Goal: Task Accomplishment & Management: Complete application form

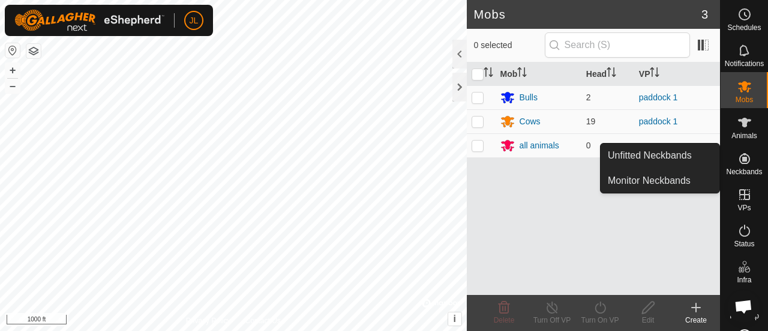
click at [742, 153] on icon at bounding box center [745, 158] width 14 height 14
click at [739, 169] on span "Neckbands" at bounding box center [744, 171] width 36 height 7
click at [673, 154] on link "Unfitted Neckbands" at bounding box center [660, 155] width 119 height 24
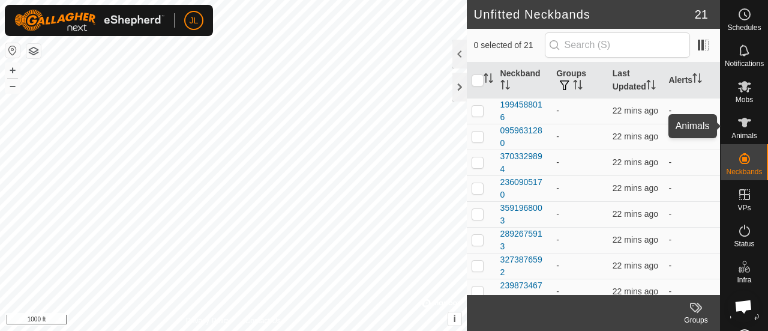
click at [743, 125] on icon at bounding box center [745, 122] width 14 height 14
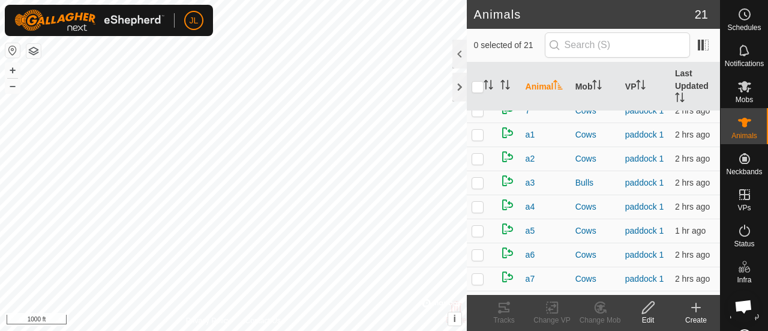
scroll to position [417, 0]
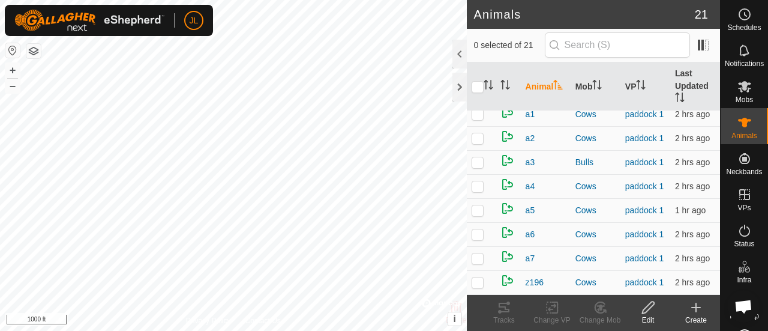
click at [696, 310] on icon at bounding box center [696, 307] width 0 height 8
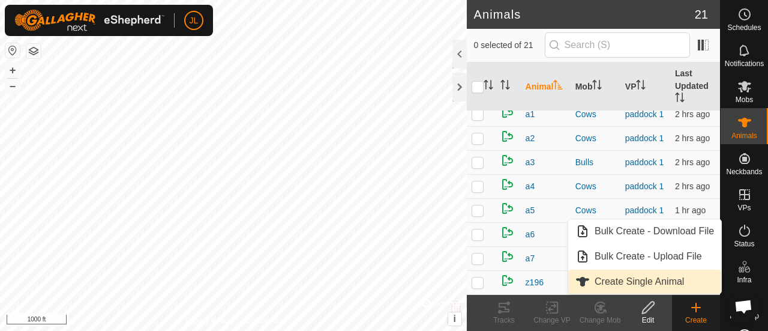
click at [623, 280] on link "Create Single Animal" at bounding box center [644, 282] width 153 height 24
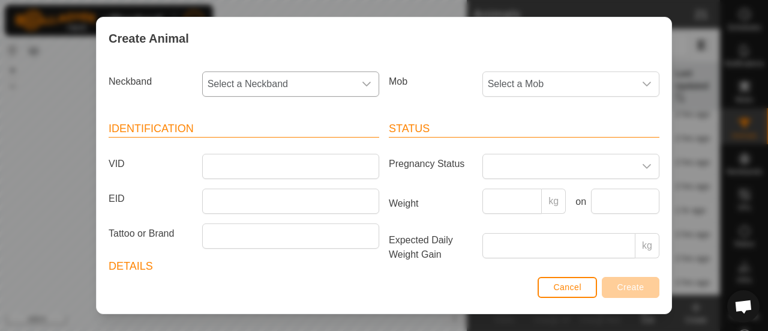
click at [363, 81] on icon "dropdown trigger" at bounding box center [367, 84] width 10 height 10
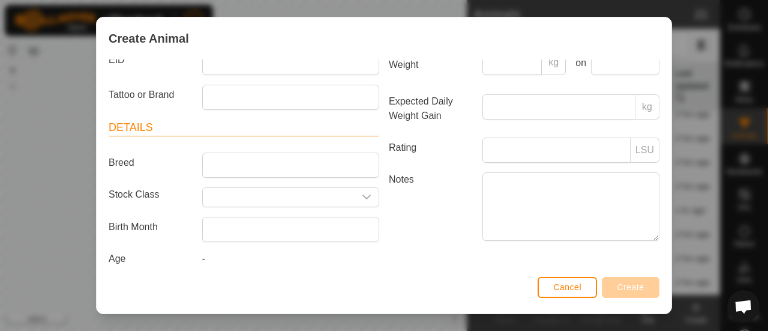
scroll to position [0, 0]
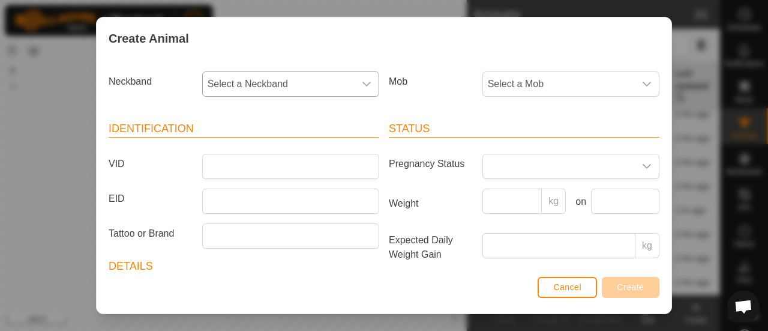
click at [364, 86] on icon "dropdown trigger" at bounding box center [367, 84] width 10 height 10
click at [366, 84] on icon "dropdown trigger" at bounding box center [367, 84] width 10 height 10
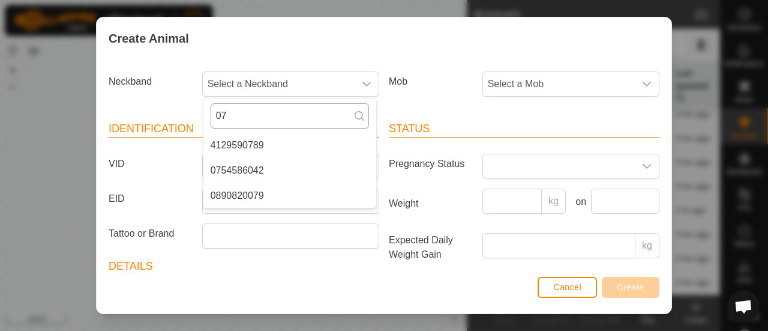
type input "0"
click at [245, 167] on li "1994588016" at bounding box center [289, 170] width 173 height 24
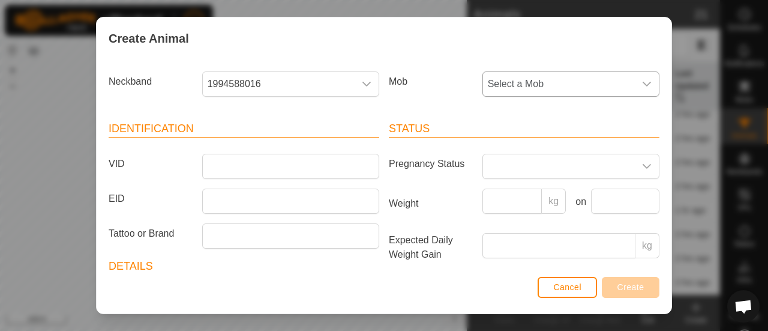
click at [642, 85] on icon "dropdown trigger" at bounding box center [647, 84] width 10 height 10
click at [514, 193] on li "Cows" at bounding box center [570, 196] width 173 height 24
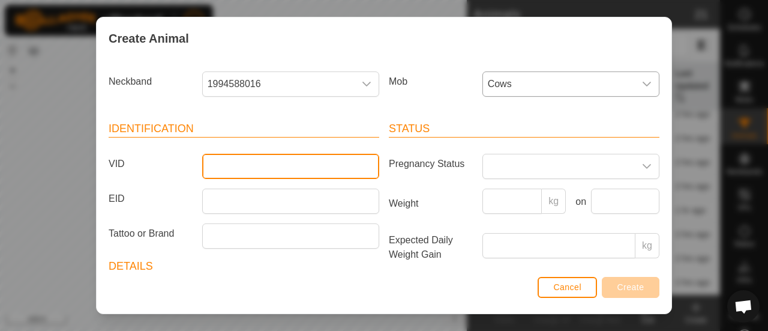
click at [229, 169] on input "VID" at bounding box center [290, 166] width 177 height 25
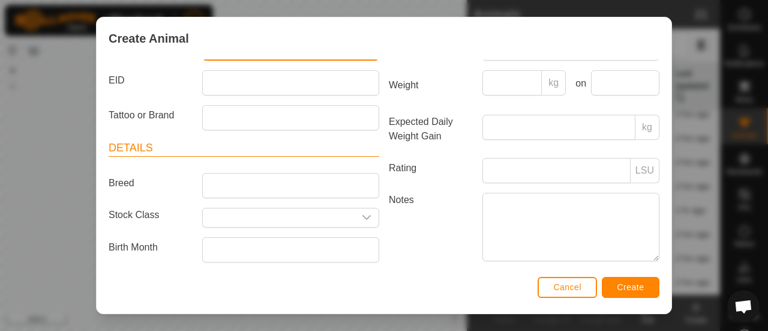
type input "2B"
click at [619, 286] on span "Create" at bounding box center [631, 287] width 27 height 10
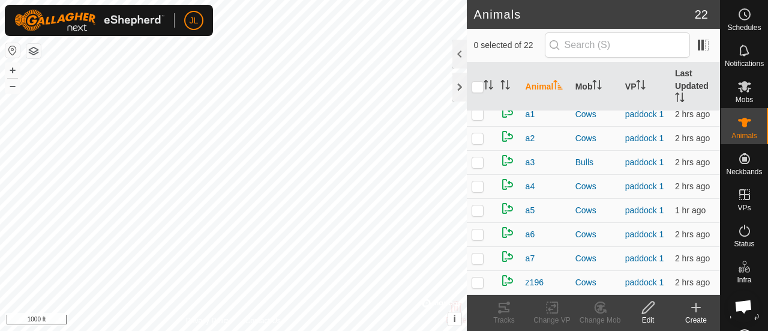
scroll to position [442, 0]
click at [698, 304] on icon at bounding box center [696, 307] width 14 height 14
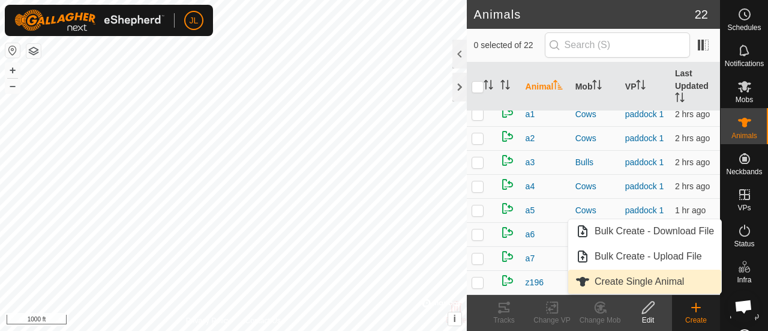
click at [681, 284] on link "Create Single Animal" at bounding box center [644, 282] width 153 height 24
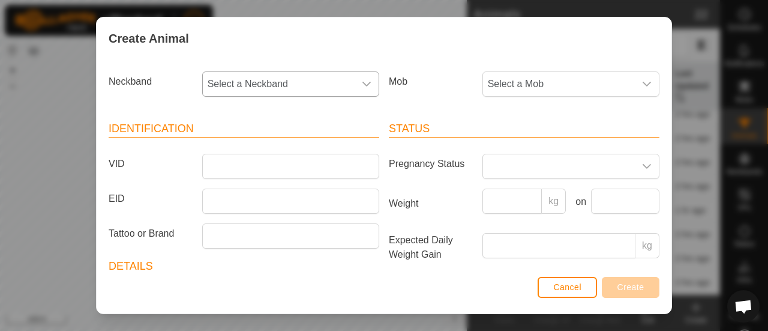
click at [363, 83] on icon "dropdown trigger" at bounding box center [367, 84] width 10 height 10
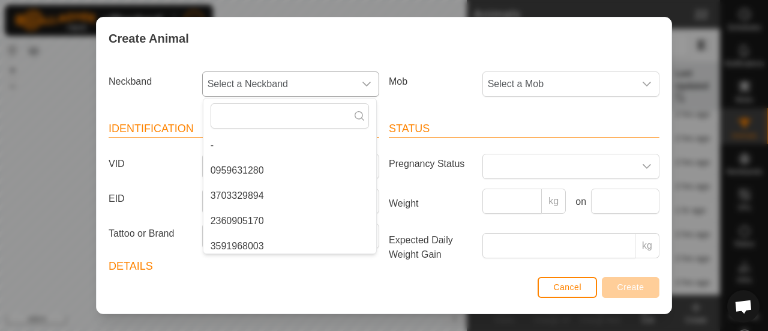
click at [324, 178] on li "0959631280" at bounding box center [289, 170] width 173 height 24
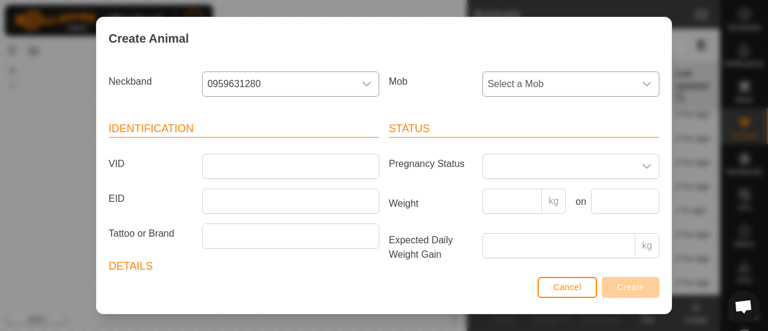
click at [642, 83] on icon "dropdown trigger" at bounding box center [647, 84] width 10 height 10
click at [528, 197] on li "Cows" at bounding box center [570, 196] width 173 height 24
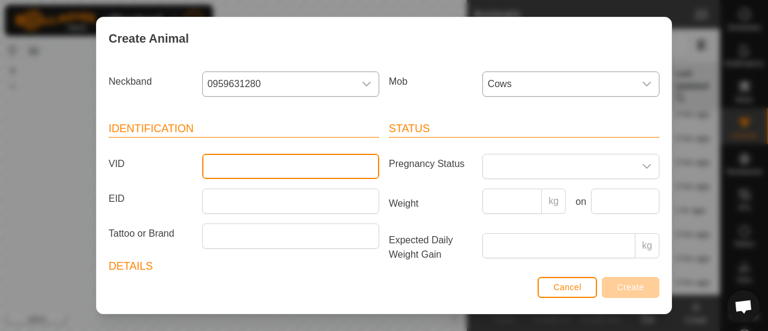
click at [289, 173] on input "VID" at bounding box center [290, 166] width 177 height 25
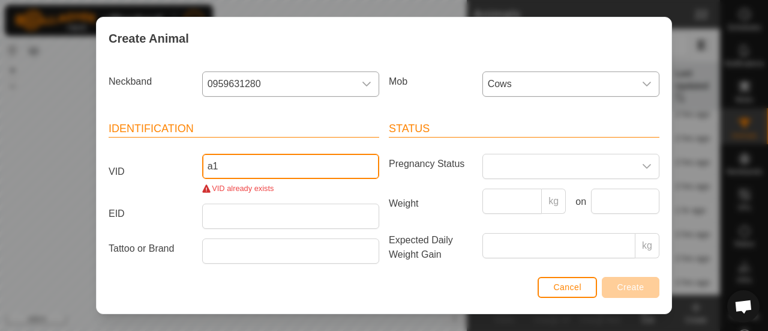
click at [270, 167] on input "a1" at bounding box center [290, 166] width 177 height 25
type input "a"
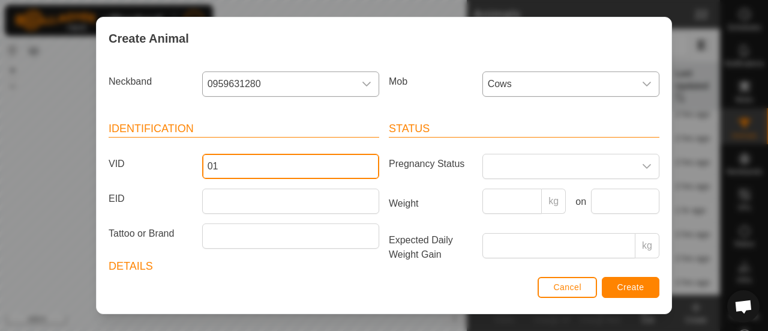
type input "0"
type input "z1"
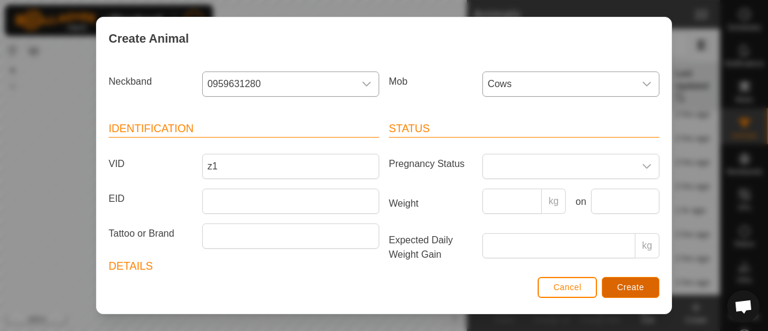
click at [627, 291] on span "Create" at bounding box center [631, 287] width 27 height 10
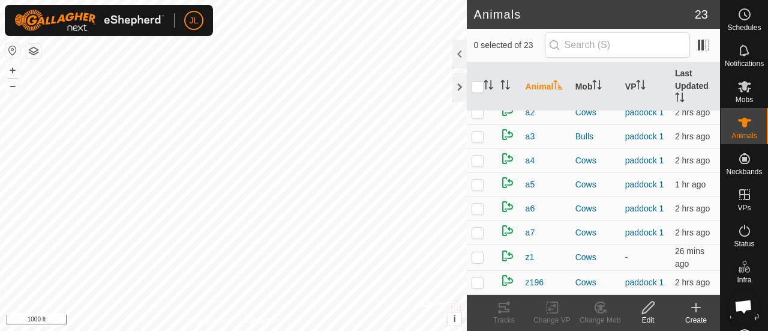
click at [698, 307] on icon at bounding box center [696, 307] width 14 height 14
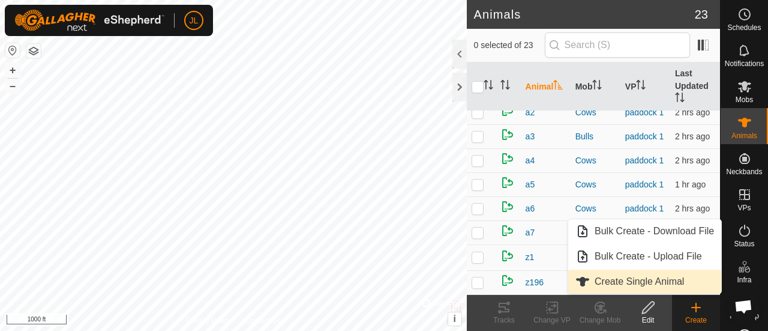
click at [648, 279] on link "Create Single Animal" at bounding box center [644, 282] width 153 height 24
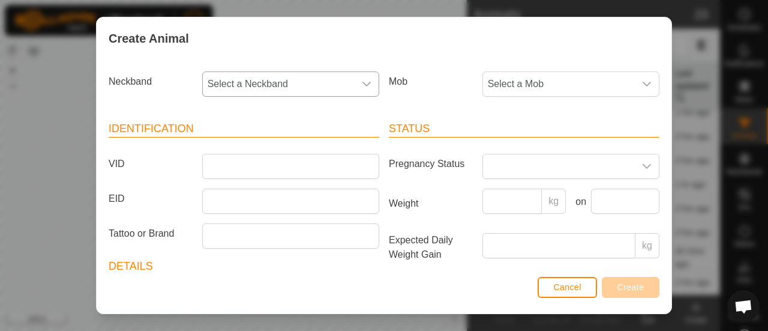
click at [363, 83] on icon "dropdown trigger" at bounding box center [367, 84] width 8 height 5
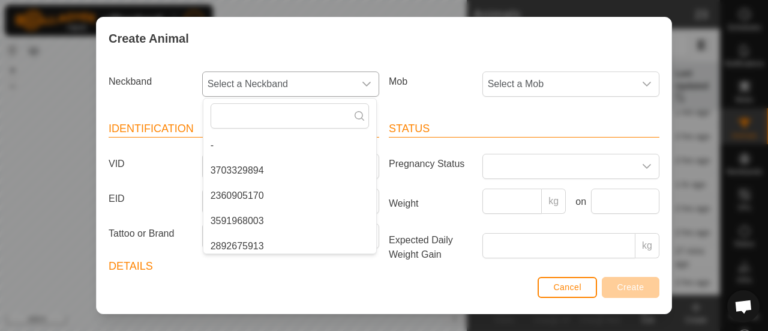
click at [280, 173] on li "3703329894" at bounding box center [289, 170] width 173 height 24
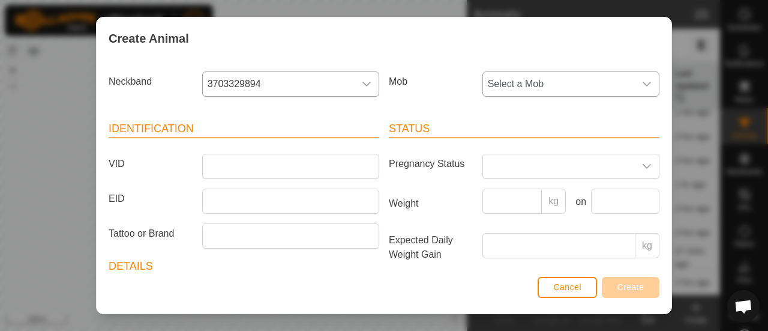
click at [642, 80] on icon "dropdown trigger" at bounding box center [647, 84] width 10 height 10
click at [530, 168] on li "Bulls" at bounding box center [570, 170] width 173 height 24
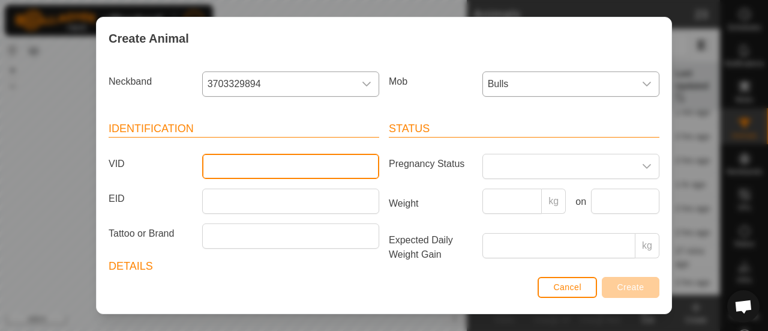
click at [277, 160] on input "VID" at bounding box center [290, 166] width 177 height 25
type input "33"
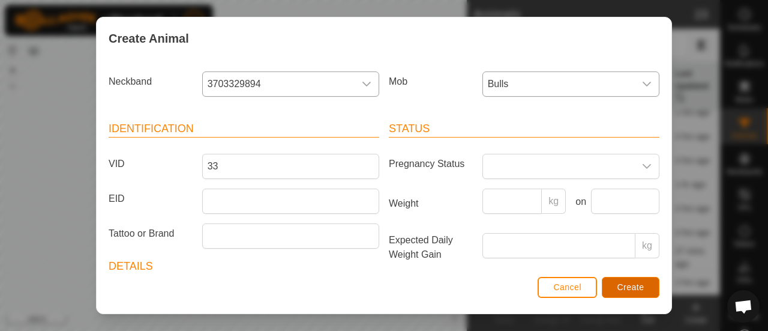
click at [627, 284] on span "Create" at bounding box center [631, 287] width 27 height 10
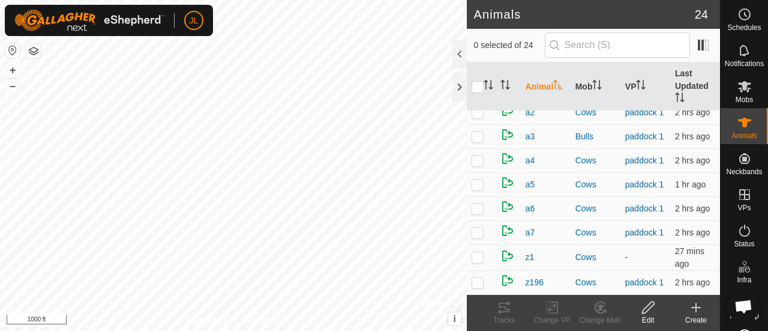
click at [698, 307] on icon at bounding box center [696, 307] width 8 height 0
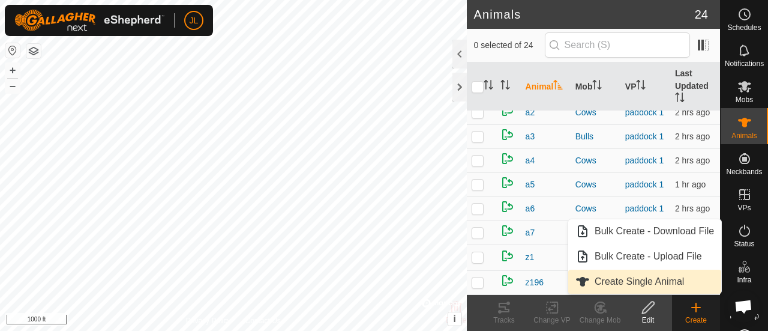
click at [663, 276] on link "Create Single Animal" at bounding box center [644, 282] width 153 height 24
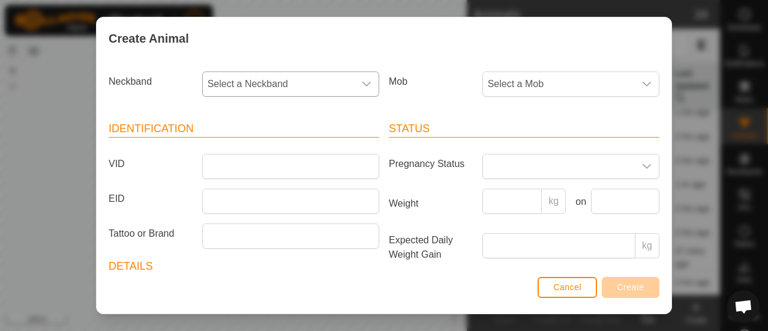
click at [363, 80] on icon "dropdown trigger" at bounding box center [367, 84] width 10 height 10
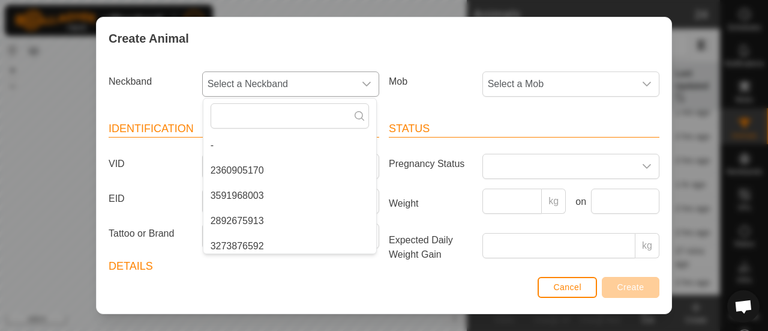
click at [288, 170] on li "2360905170" at bounding box center [289, 170] width 173 height 24
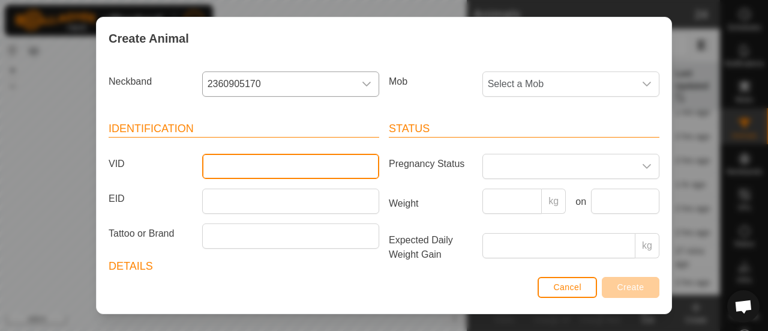
click at [288, 170] on input "VID" at bounding box center [290, 166] width 177 height 25
type input "z2"
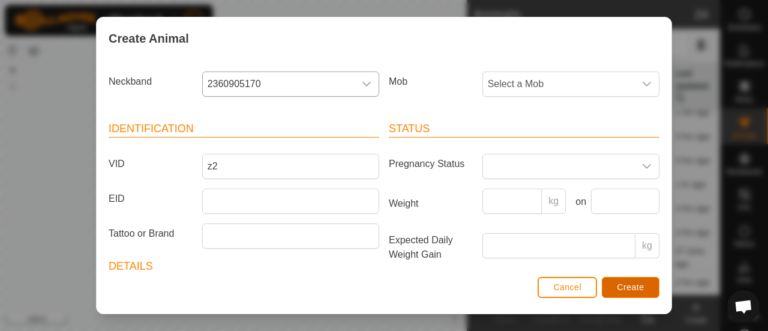
click at [631, 280] on button "Create" at bounding box center [631, 287] width 58 height 21
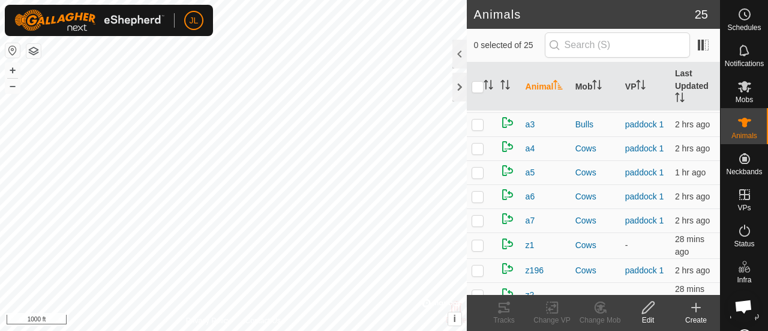
click at [701, 307] on icon at bounding box center [696, 307] width 8 height 0
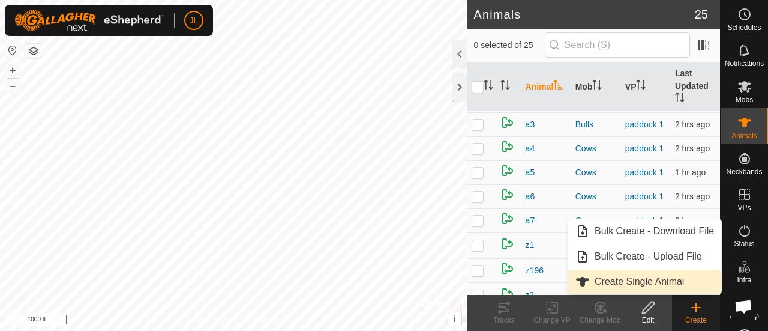
click at [666, 282] on link "Create Single Animal" at bounding box center [644, 282] width 153 height 24
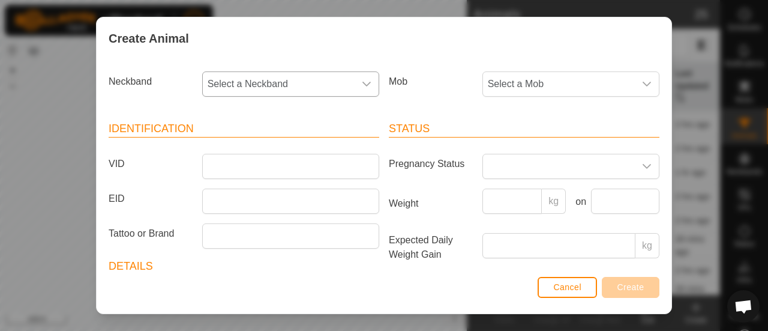
click at [362, 86] on icon "dropdown trigger" at bounding box center [367, 84] width 10 height 10
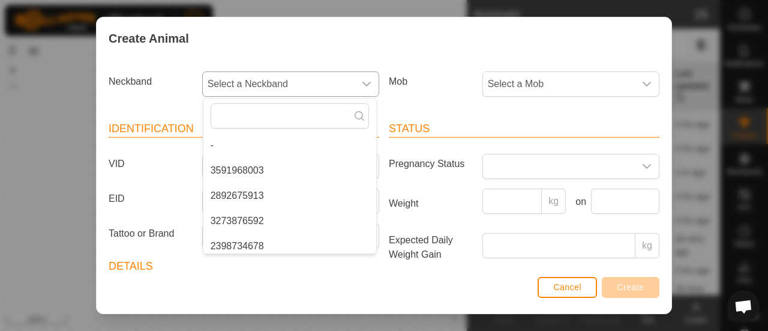
click at [362, 86] on icon "dropdown trigger" at bounding box center [367, 84] width 10 height 10
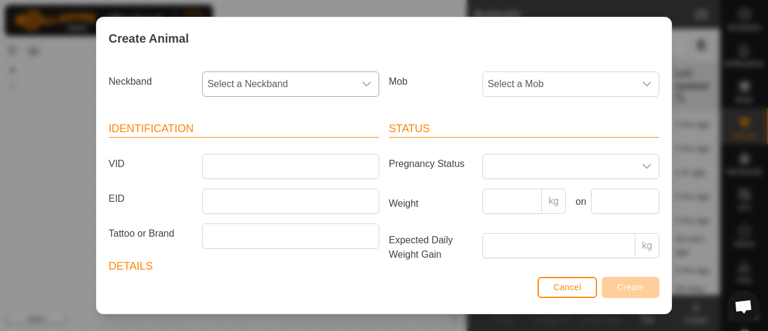
click at [362, 86] on icon "dropdown trigger" at bounding box center [367, 84] width 10 height 10
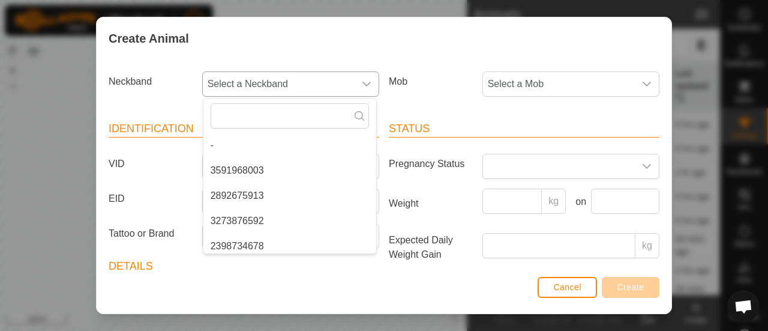
click at [253, 172] on li "3591968003" at bounding box center [289, 170] width 173 height 24
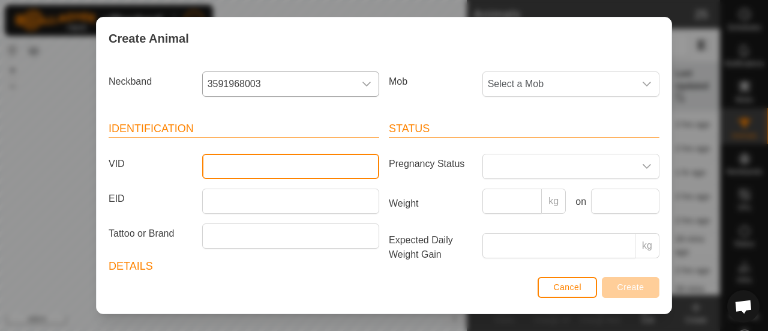
click at [253, 172] on input "VID" at bounding box center [290, 166] width 177 height 25
type input "B1"
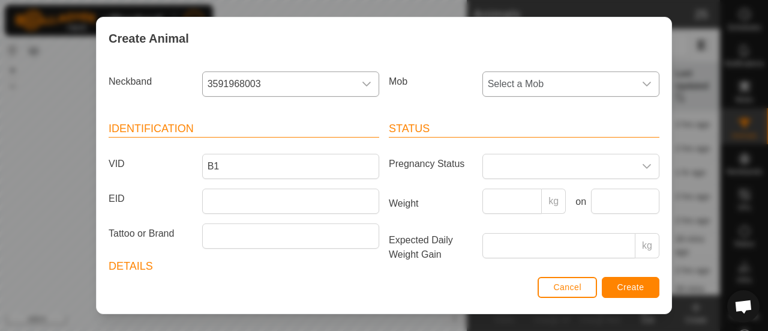
click at [641, 75] on div "dropdown trigger" at bounding box center [647, 84] width 24 height 24
click at [528, 172] on li "Bulls" at bounding box center [570, 170] width 173 height 24
click at [618, 288] on span "Create" at bounding box center [631, 287] width 27 height 10
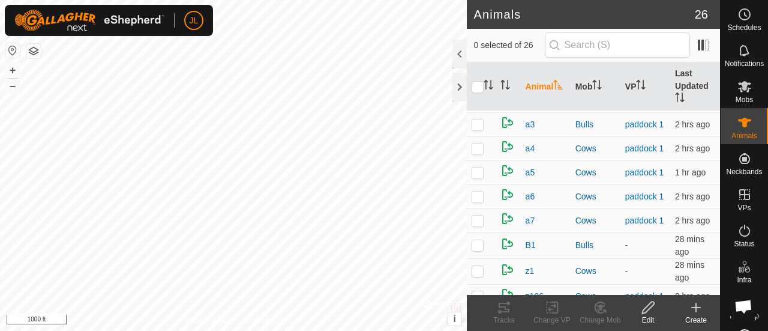
click at [696, 309] on icon at bounding box center [696, 307] width 0 height 8
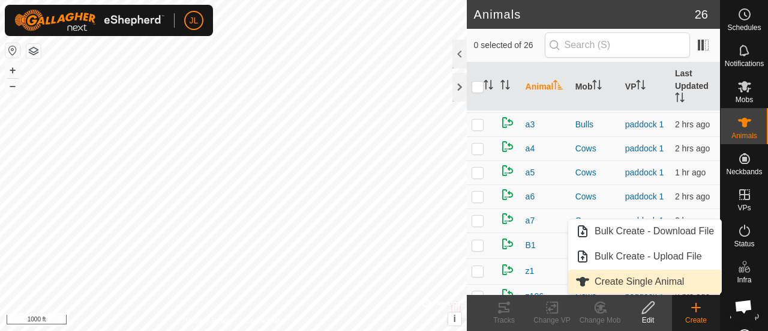
click at [676, 285] on link "Create Single Animal" at bounding box center [644, 282] width 153 height 24
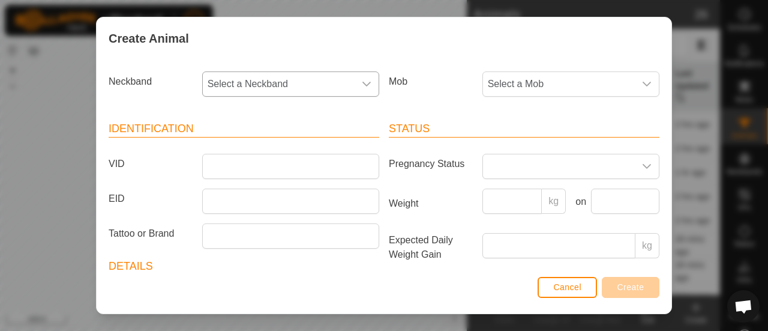
click at [363, 85] on icon "dropdown trigger" at bounding box center [367, 84] width 8 height 5
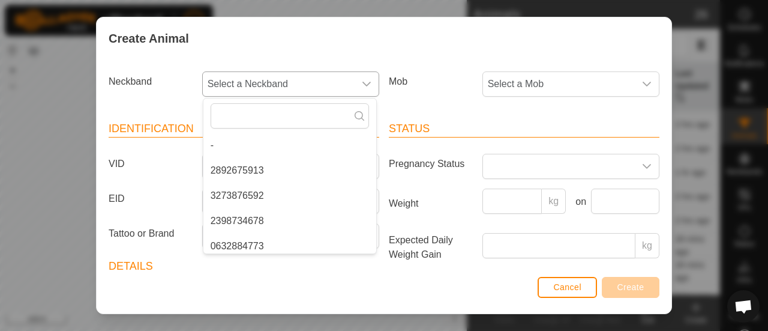
click at [307, 168] on li "2892675913" at bounding box center [289, 170] width 173 height 24
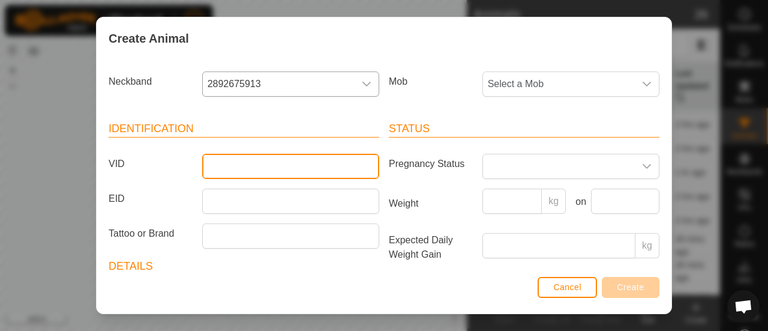
click at [307, 168] on input "VID" at bounding box center [290, 166] width 177 height 25
type input "1"
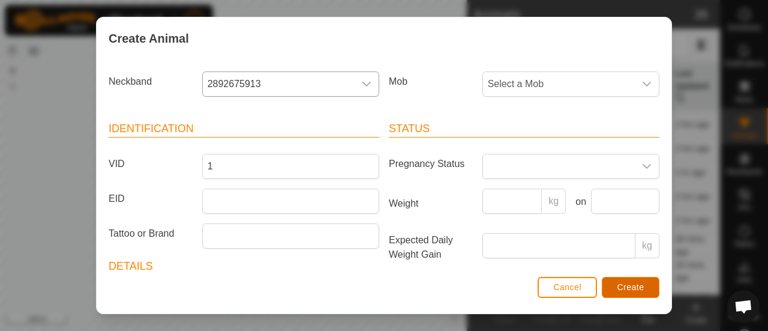
click at [622, 284] on span "Create" at bounding box center [631, 287] width 27 height 10
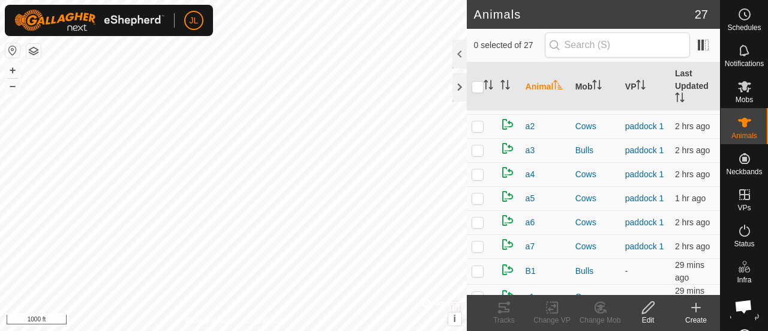
click at [698, 309] on icon at bounding box center [696, 307] width 14 height 14
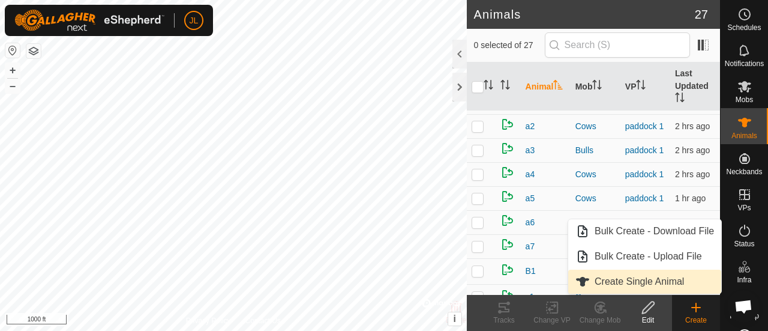
click at [658, 282] on link "Create Single Animal" at bounding box center [644, 282] width 153 height 24
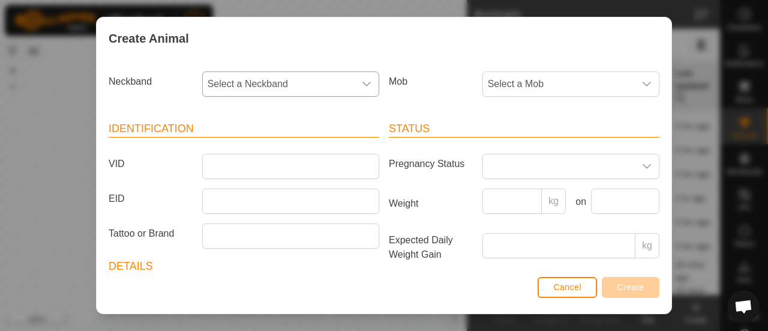
click at [362, 82] on icon "dropdown trigger" at bounding box center [367, 84] width 10 height 10
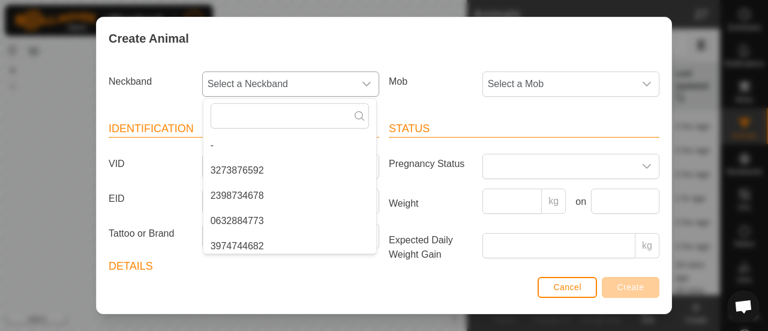
click at [312, 167] on li "3273876592" at bounding box center [289, 170] width 173 height 24
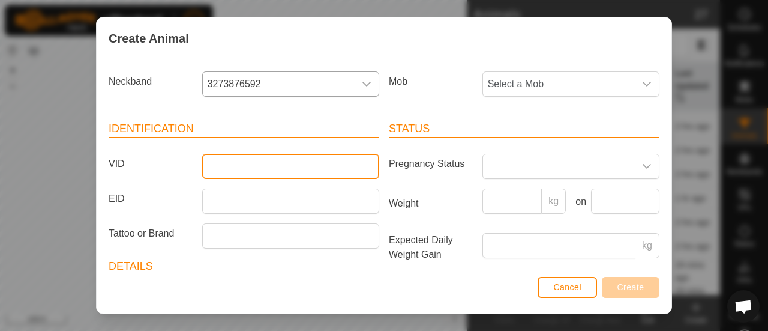
click at [312, 167] on input "VID" at bounding box center [290, 166] width 177 height 25
type input "z3"
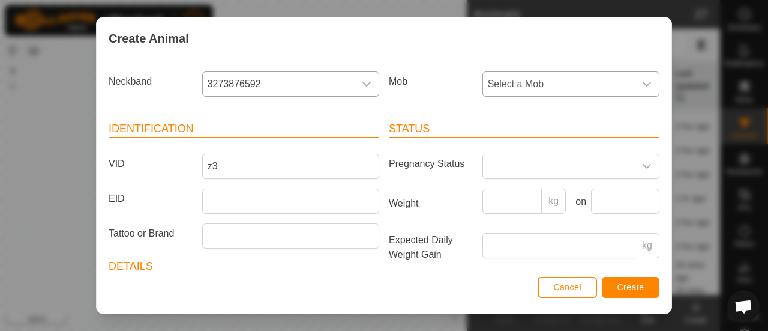
click at [640, 76] on div "dropdown trigger" at bounding box center [647, 84] width 24 height 24
click at [642, 83] on icon "dropdown trigger" at bounding box center [647, 84] width 10 height 10
click at [527, 196] on li "Cows" at bounding box center [570, 196] width 173 height 24
click at [618, 288] on span "Create" at bounding box center [631, 287] width 27 height 10
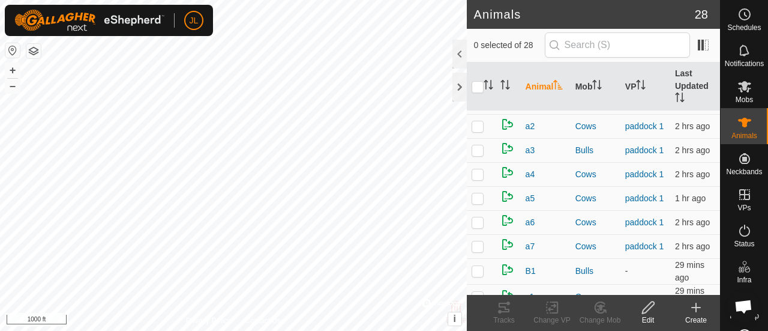
click at [699, 309] on icon at bounding box center [696, 307] width 14 height 14
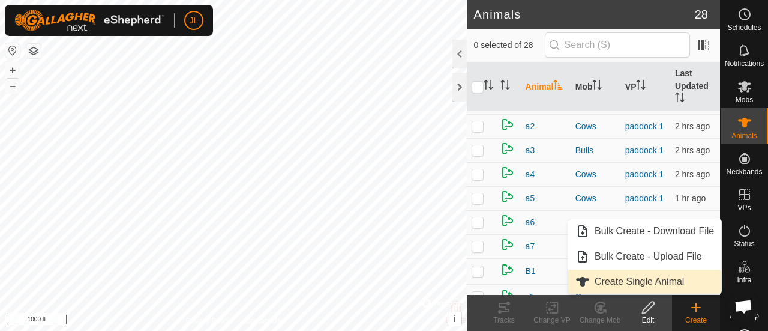
click at [669, 280] on link "Create Single Animal" at bounding box center [644, 282] width 153 height 24
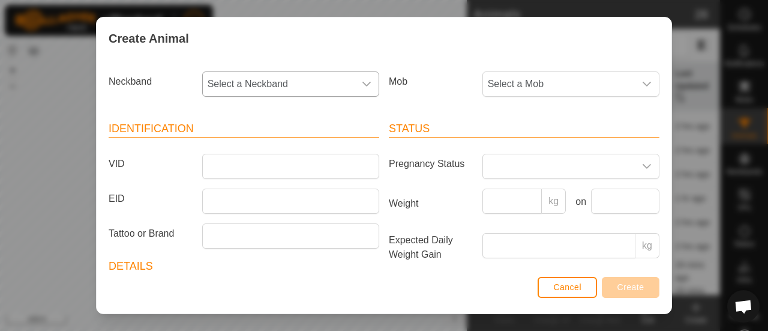
click at [366, 82] on icon "dropdown trigger" at bounding box center [367, 84] width 8 height 5
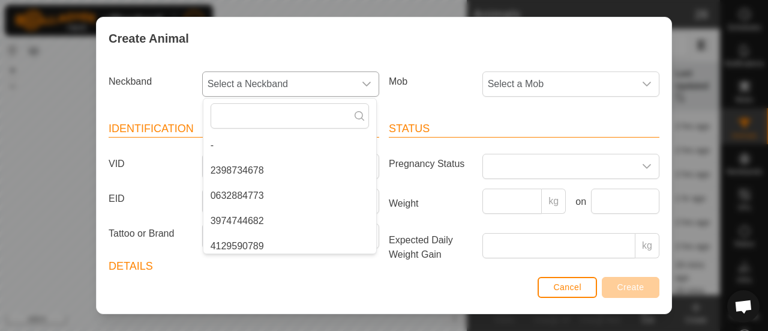
click at [299, 165] on li "2398734678" at bounding box center [289, 170] width 173 height 24
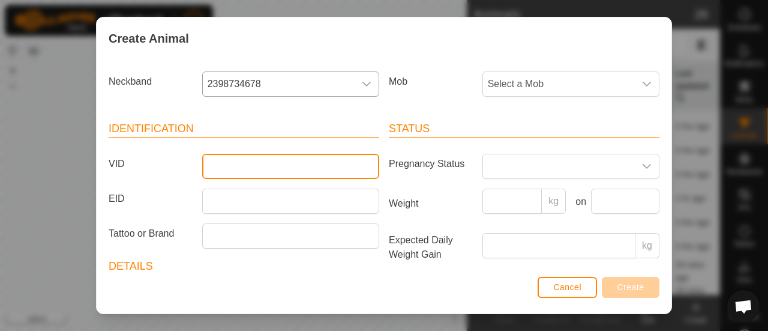
click at [299, 165] on input "VID" at bounding box center [290, 166] width 177 height 25
type input "5"
type input "z5"
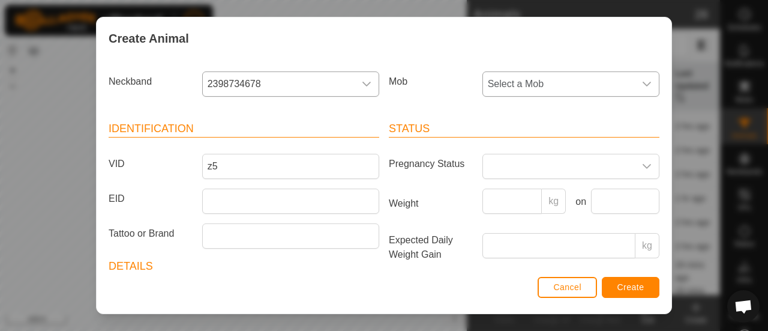
click at [642, 82] on icon "dropdown trigger" at bounding box center [647, 84] width 10 height 10
click at [550, 194] on li "Cows" at bounding box center [570, 196] width 173 height 24
click at [617, 285] on button "Create" at bounding box center [631, 287] width 58 height 21
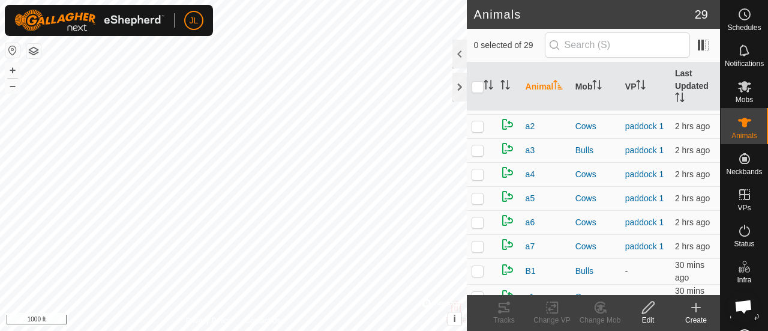
click at [696, 309] on icon at bounding box center [696, 307] width 0 height 8
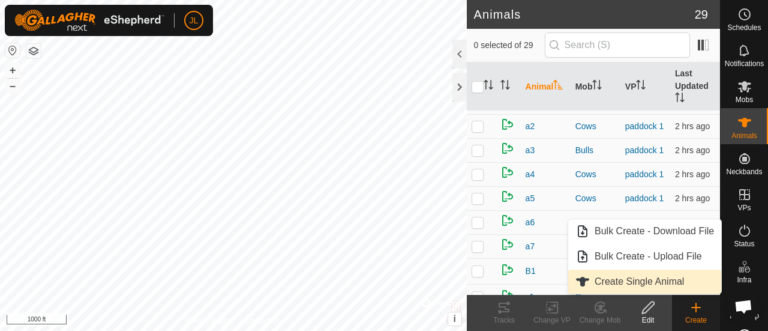
click at [675, 279] on link "Create Single Animal" at bounding box center [644, 282] width 153 height 24
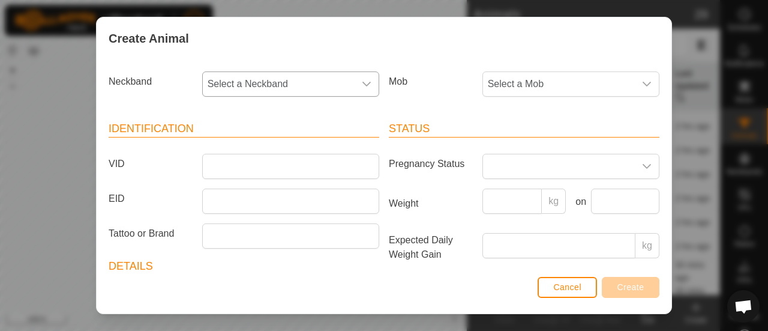
click at [365, 88] on icon "dropdown trigger" at bounding box center [367, 84] width 10 height 10
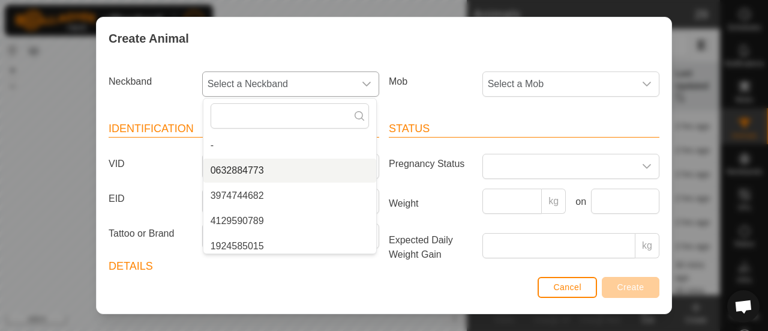
click at [315, 169] on li "0632884773" at bounding box center [289, 170] width 173 height 24
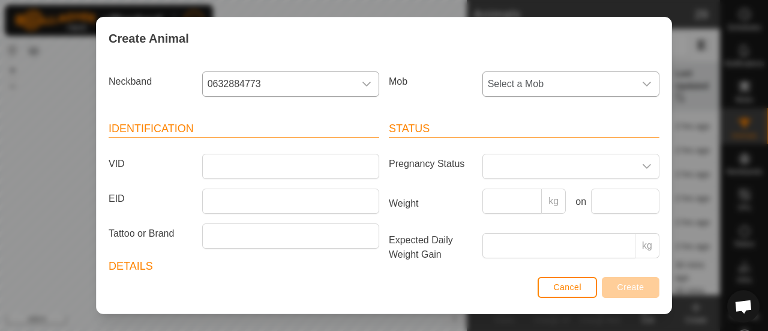
click at [642, 83] on icon "dropdown trigger" at bounding box center [647, 84] width 10 height 10
click at [534, 189] on li "Cows" at bounding box center [570, 196] width 173 height 24
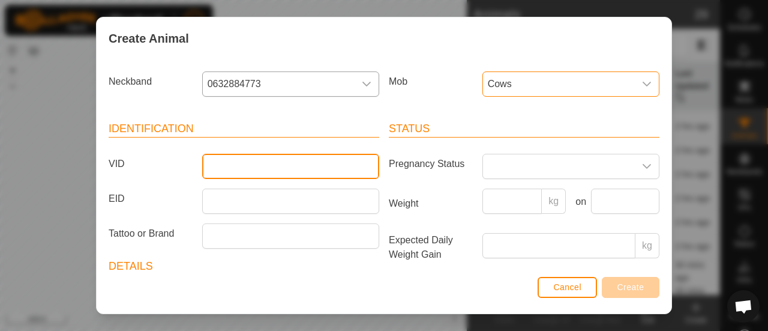
click at [304, 172] on input "VID" at bounding box center [290, 166] width 177 height 25
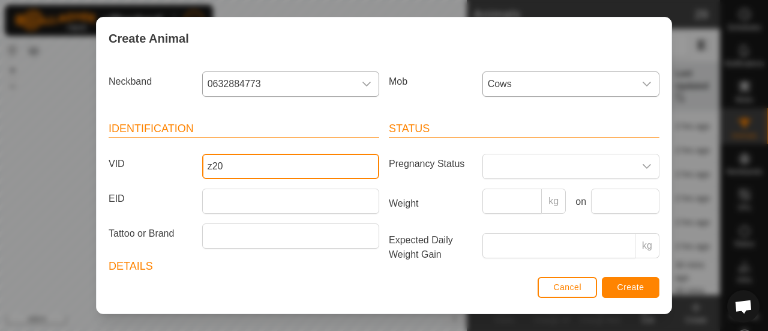
type input "z20"
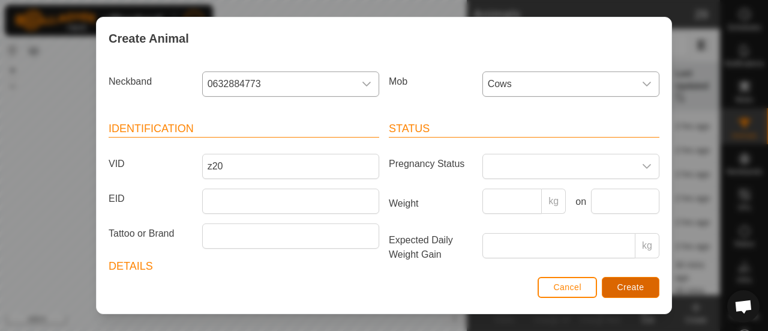
click at [637, 280] on button "Create" at bounding box center [631, 287] width 58 height 21
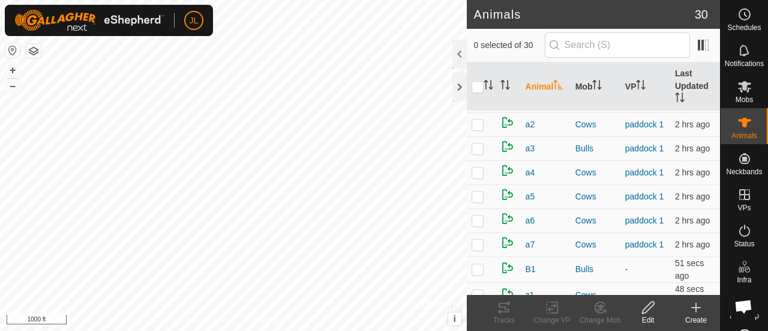
click at [696, 307] on icon at bounding box center [696, 307] width 8 height 0
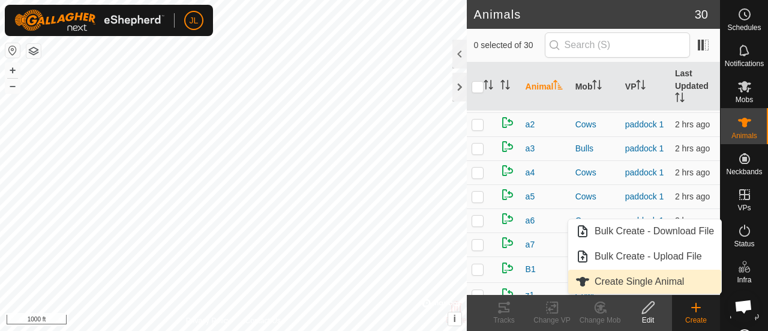
click at [681, 279] on link "Create Single Animal" at bounding box center [644, 282] width 153 height 24
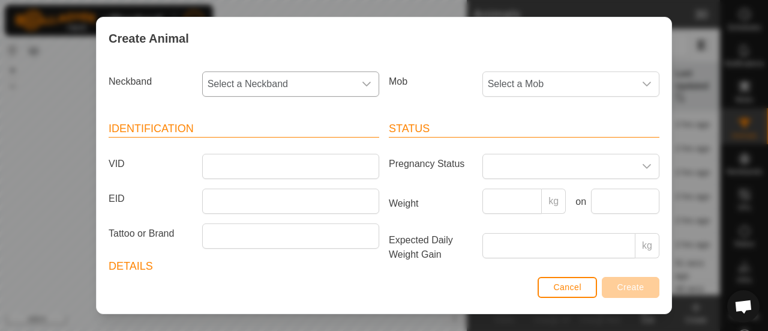
click at [362, 88] on icon "dropdown trigger" at bounding box center [367, 84] width 10 height 10
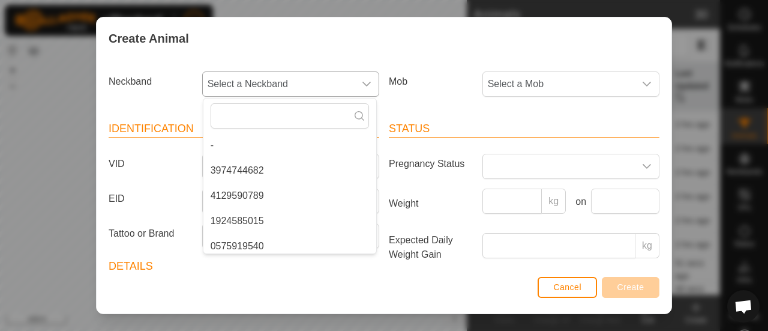
click at [314, 176] on li "3974744682" at bounding box center [289, 170] width 173 height 24
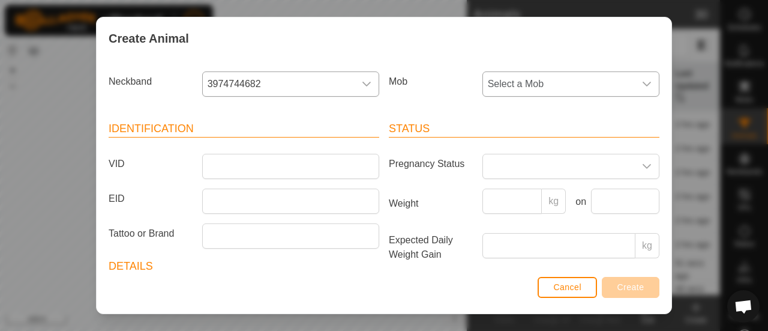
click at [642, 86] on icon "dropdown trigger" at bounding box center [647, 84] width 10 height 10
click at [535, 195] on li "Cows" at bounding box center [570, 196] width 173 height 24
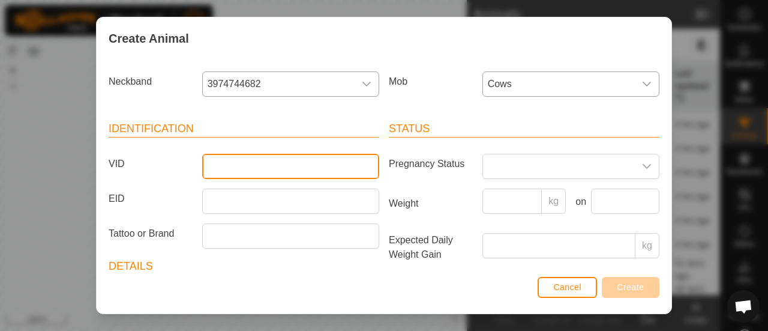
click at [265, 166] on input "VID" at bounding box center [290, 166] width 177 height 25
type input "z4"
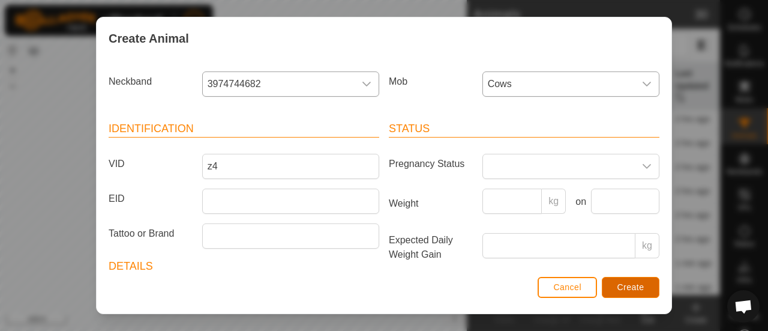
click at [645, 290] on button "Create" at bounding box center [631, 287] width 58 height 21
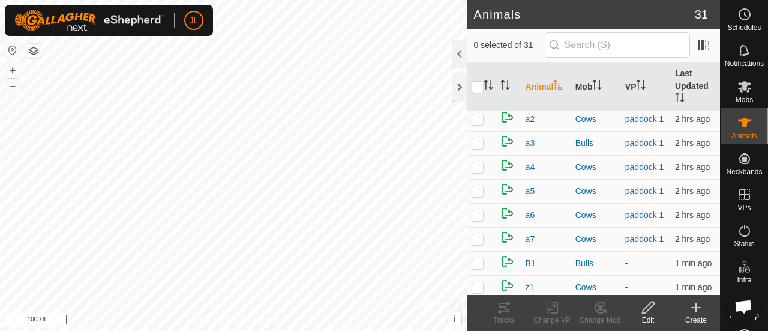
click at [695, 309] on icon at bounding box center [696, 307] width 14 height 14
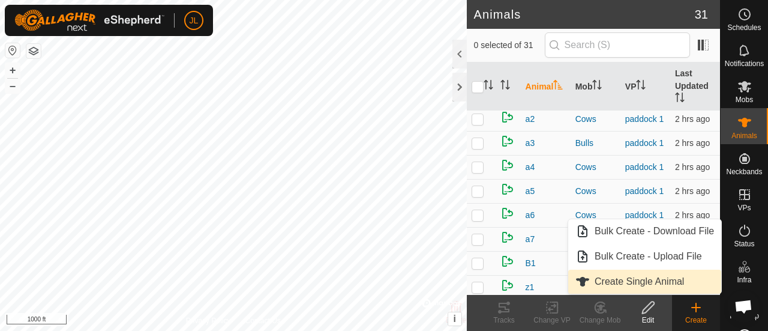
click at [666, 274] on link "Create Single Animal" at bounding box center [644, 282] width 153 height 24
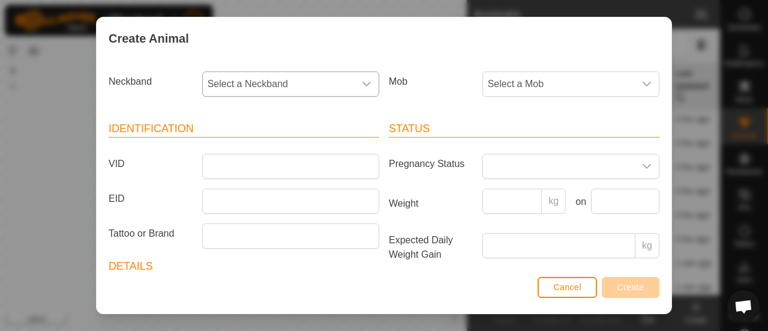
click at [363, 81] on icon "dropdown trigger" at bounding box center [367, 84] width 10 height 10
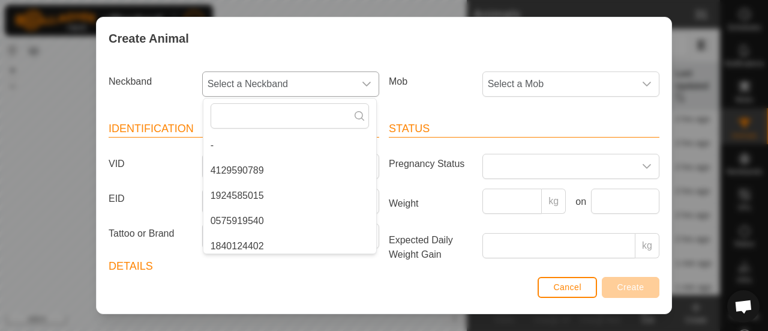
click at [329, 165] on li "4129590789" at bounding box center [289, 170] width 173 height 24
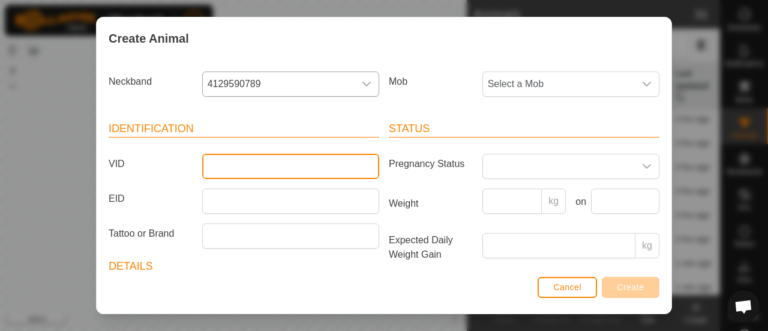
click at [329, 165] on input "VID" at bounding box center [290, 166] width 177 height 25
type input "z37"
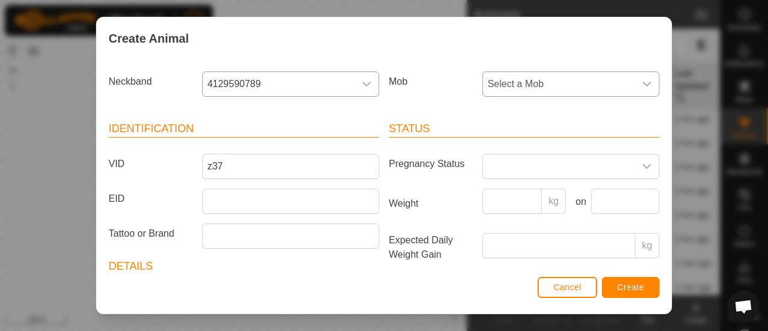
click at [643, 83] on icon "dropdown trigger" at bounding box center [647, 84] width 8 height 5
click at [549, 189] on li "Cows" at bounding box center [570, 196] width 173 height 24
click at [627, 286] on span "Create" at bounding box center [631, 287] width 27 height 10
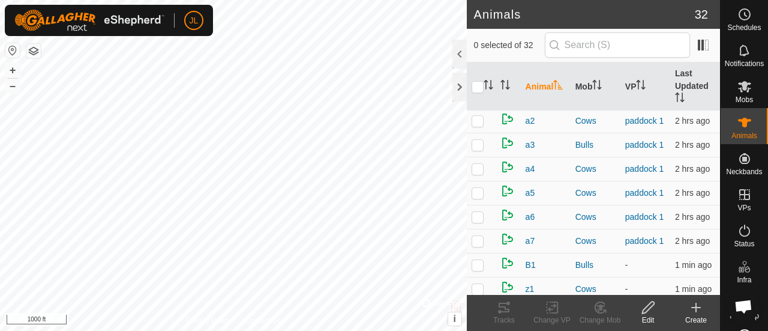
click at [694, 304] on icon at bounding box center [696, 307] width 14 height 14
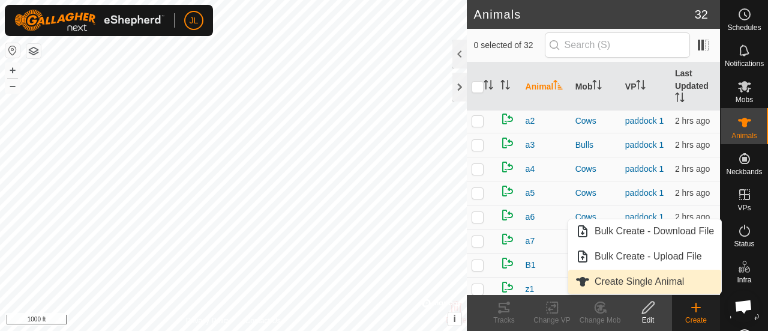
click at [672, 282] on link "Create Single Animal" at bounding box center [644, 282] width 153 height 24
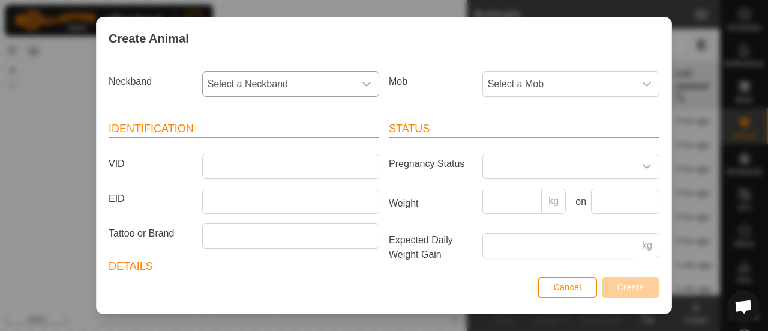
click at [363, 82] on icon "dropdown trigger" at bounding box center [367, 84] width 10 height 10
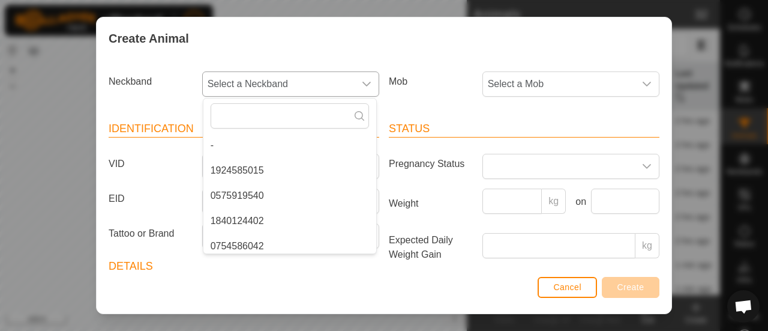
click at [291, 176] on li "1924585015" at bounding box center [289, 170] width 173 height 24
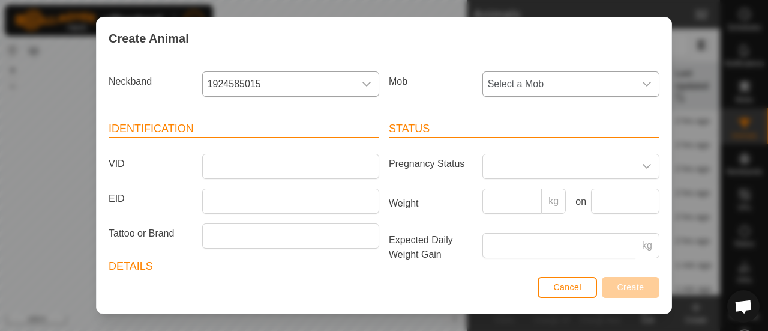
click at [645, 80] on div "dropdown trigger" at bounding box center [647, 84] width 24 height 24
click at [507, 191] on li "Cows" at bounding box center [570, 196] width 173 height 24
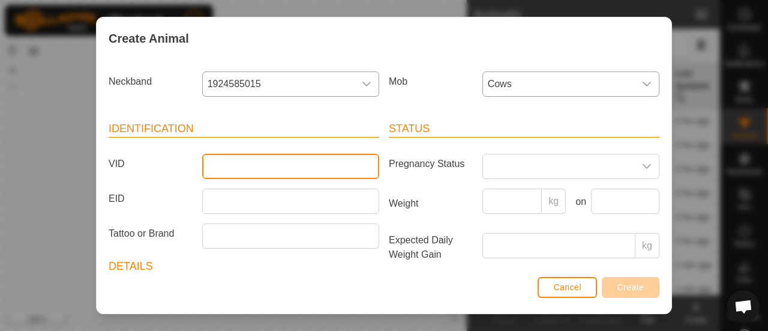
click at [263, 171] on input "VID" at bounding box center [290, 166] width 177 height 25
type input "z6"
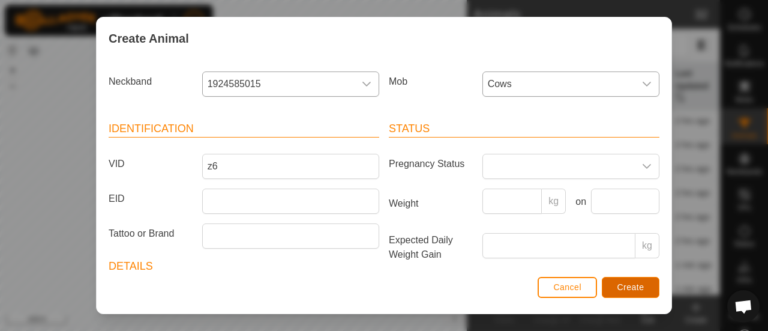
click at [646, 280] on button "Create" at bounding box center [631, 287] width 58 height 21
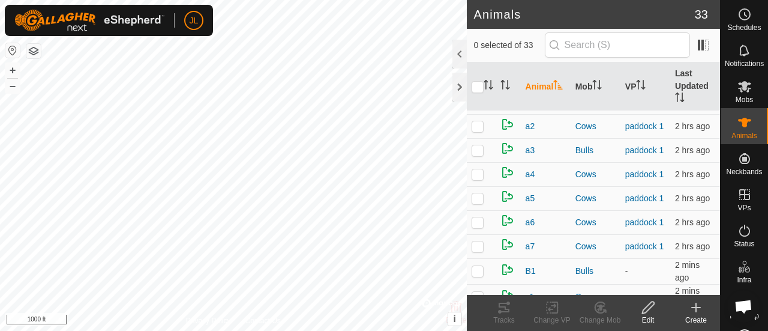
click at [701, 312] on icon at bounding box center [696, 307] width 14 height 14
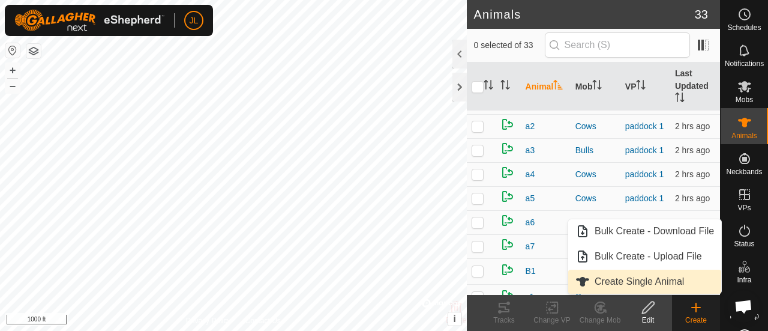
click at [661, 286] on link "Create Single Animal" at bounding box center [644, 282] width 153 height 24
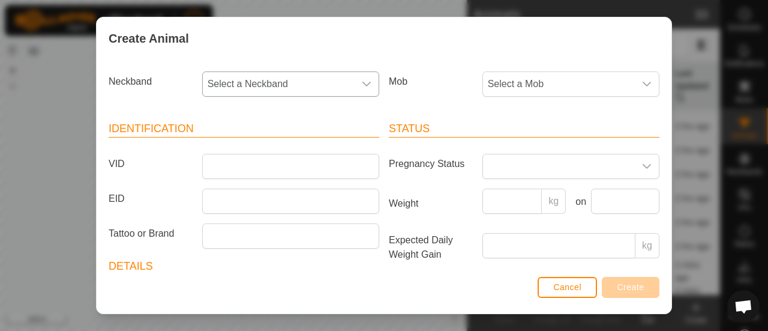
click at [363, 88] on div "dropdown trigger" at bounding box center [367, 84] width 24 height 24
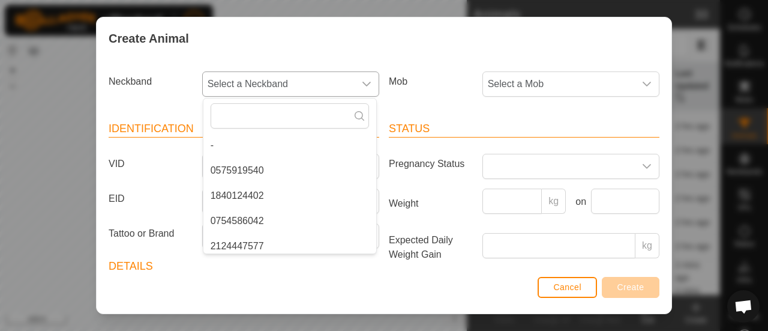
click at [307, 178] on li "0575919540" at bounding box center [289, 170] width 173 height 24
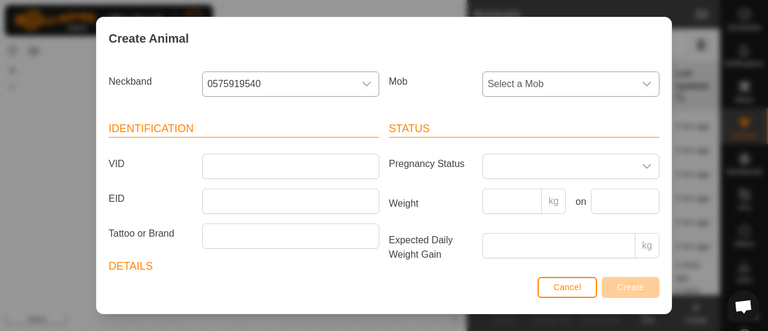
click at [642, 82] on icon "dropdown trigger" at bounding box center [647, 84] width 10 height 10
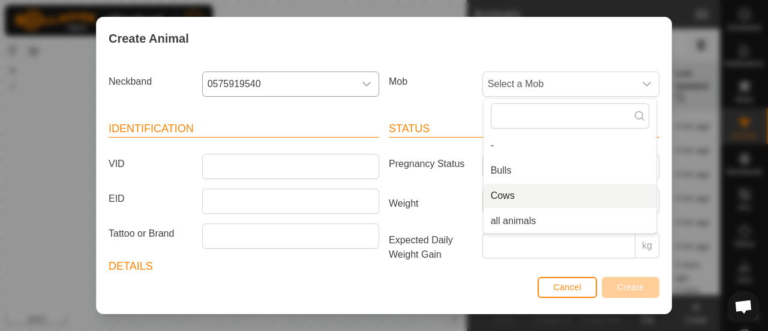
drag, startPoint x: 511, startPoint y: 195, endPoint x: 474, endPoint y: 202, distance: 38.5
click at [511, 195] on li "Cows" at bounding box center [570, 196] width 173 height 24
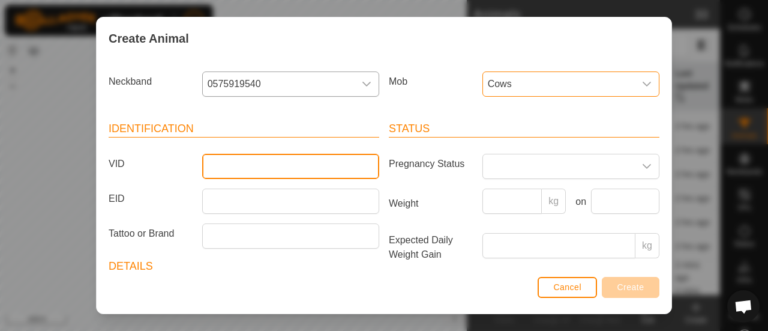
click at [246, 168] on input "VID" at bounding box center [290, 166] width 177 height 25
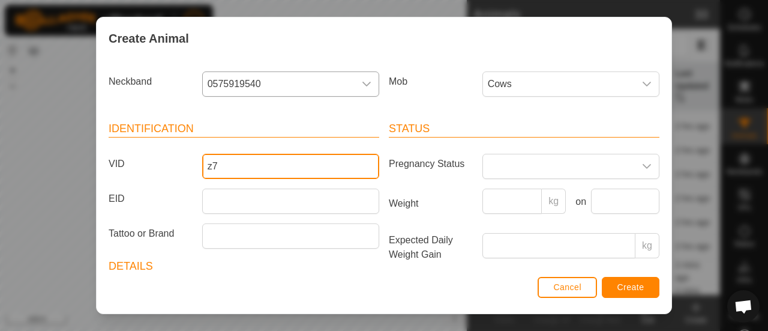
type input "z7"
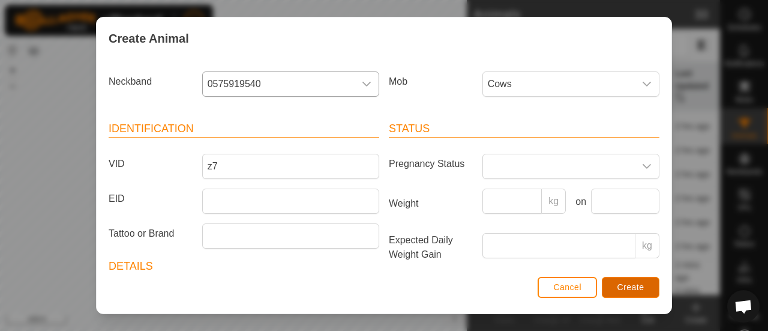
click at [627, 285] on span "Create" at bounding box center [631, 287] width 27 height 10
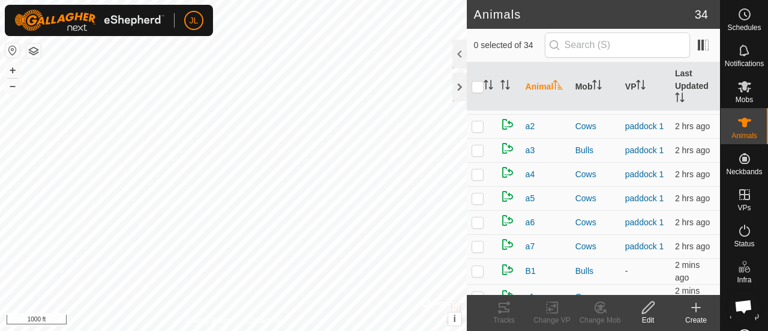
click at [700, 306] on icon at bounding box center [696, 307] width 14 height 14
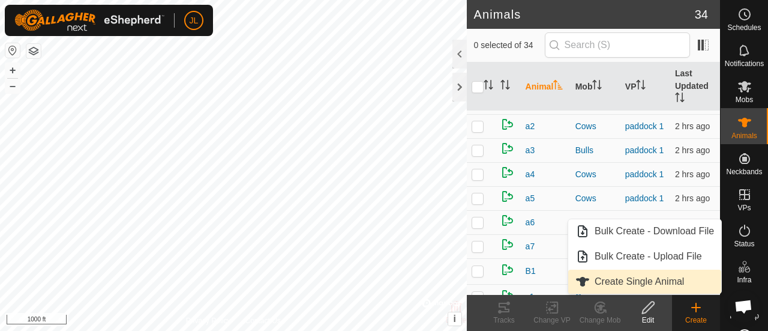
click at [670, 283] on link "Create Single Animal" at bounding box center [644, 282] width 153 height 24
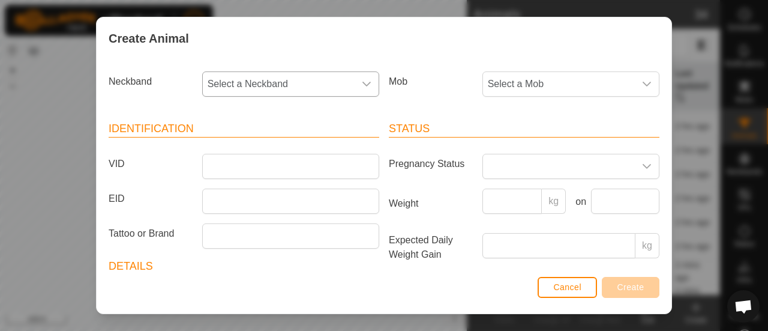
click at [366, 86] on icon "dropdown trigger" at bounding box center [367, 84] width 10 height 10
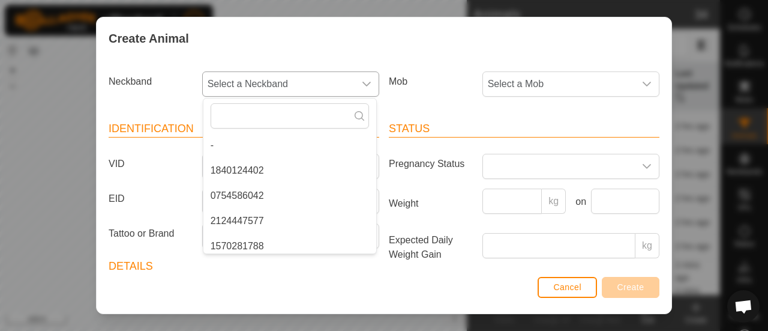
click at [317, 175] on li "1840124402" at bounding box center [289, 170] width 173 height 24
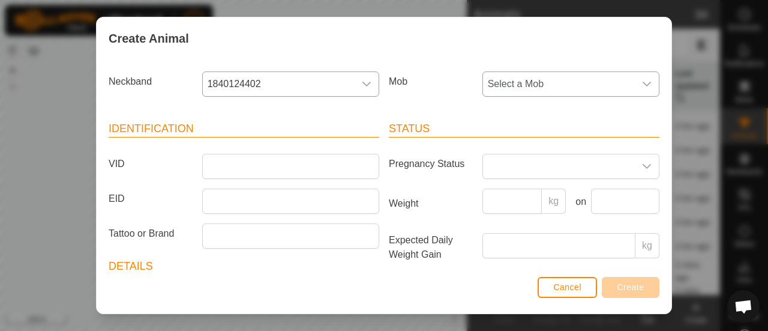
click at [643, 83] on icon "dropdown trigger" at bounding box center [647, 84] width 8 height 5
click at [514, 190] on li "Cows" at bounding box center [570, 196] width 173 height 24
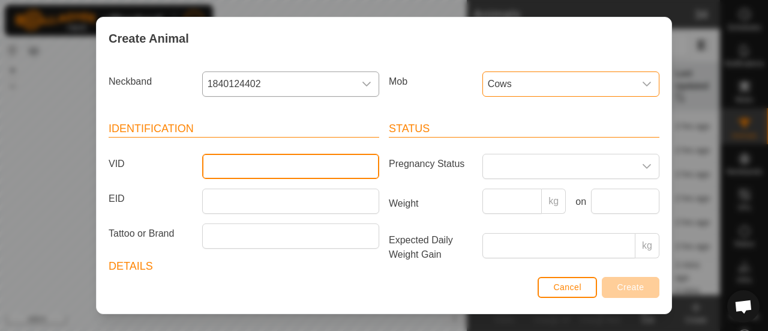
click at [269, 159] on input "VID" at bounding box center [290, 166] width 177 height 25
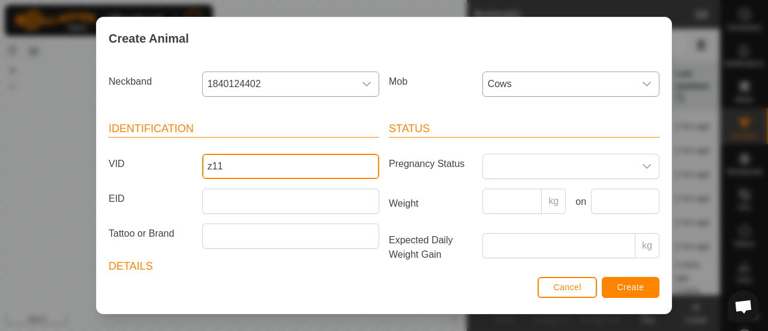
type input "z11"
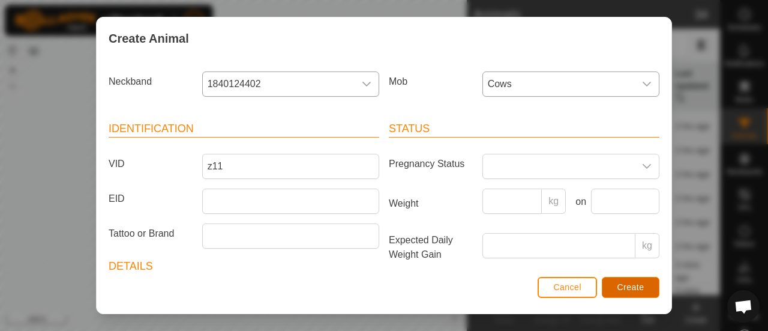
click at [636, 286] on span "Create" at bounding box center [631, 287] width 27 height 10
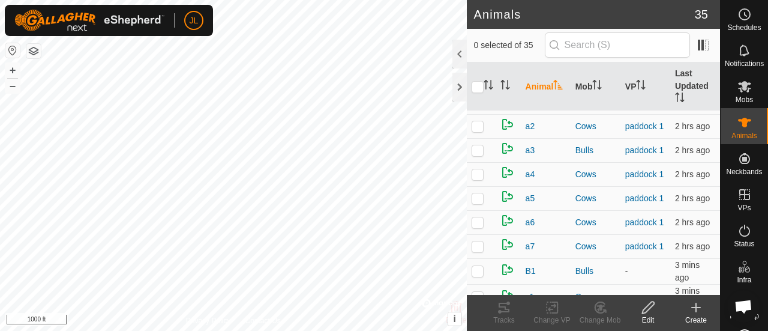
click at [696, 309] on icon at bounding box center [696, 307] width 0 height 8
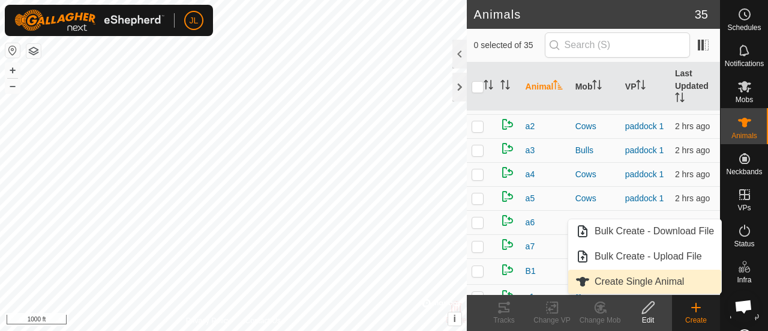
click at [664, 277] on link "Create Single Animal" at bounding box center [644, 282] width 153 height 24
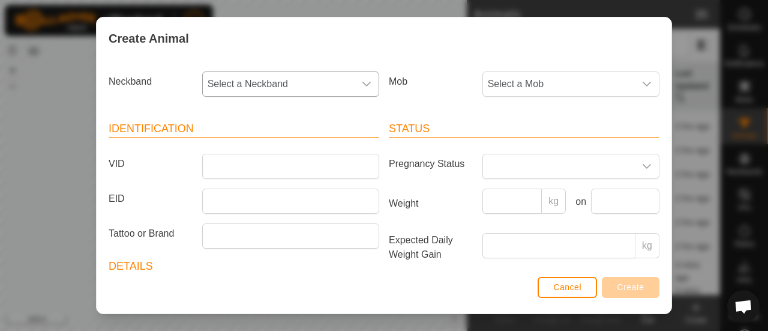
click at [359, 88] on div "dropdown trigger" at bounding box center [367, 84] width 24 height 24
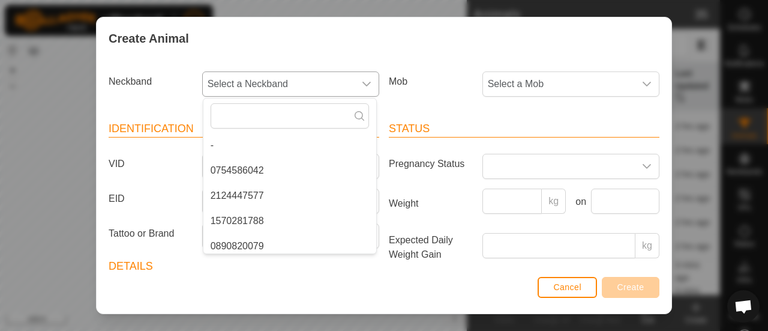
click at [311, 181] on li "0754586042" at bounding box center [289, 170] width 173 height 24
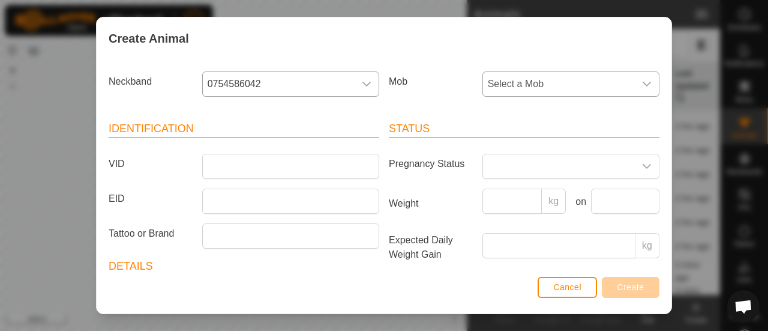
click at [642, 84] on icon "dropdown trigger" at bounding box center [647, 84] width 10 height 10
click at [522, 197] on li "Cows" at bounding box center [570, 196] width 173 height 24
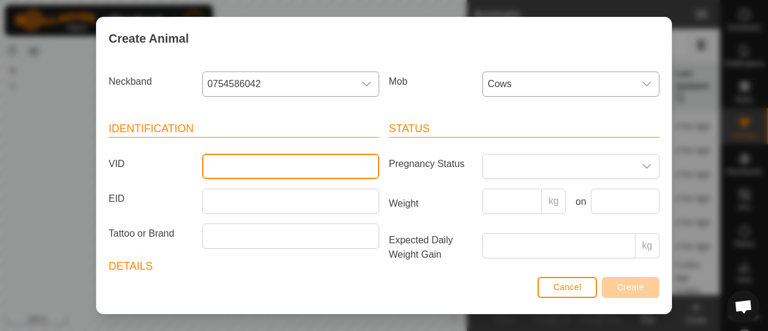
click at [286, 164] on input "VID" at bounding box center [290, 166] width 177 height 25
type input "z8"
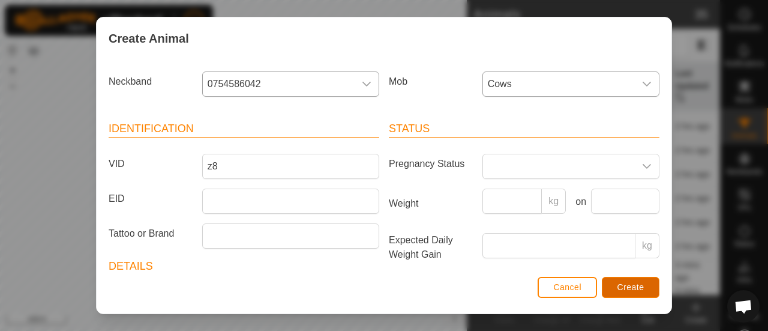
click at [618, 288] on span "Create" at bounding box center [631, 287] width 27 height 10
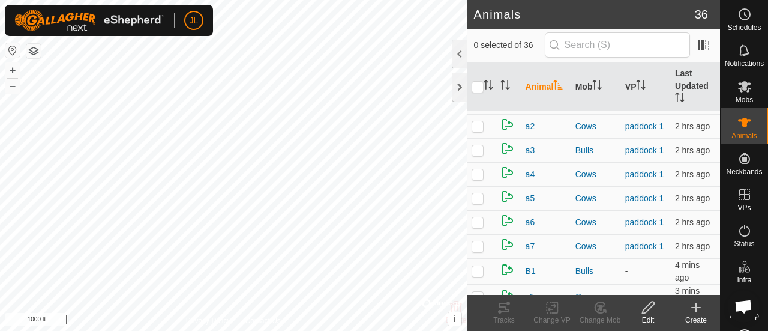
click at [696, 306] on icon at bounding box center [696, 307] width 0 height 8
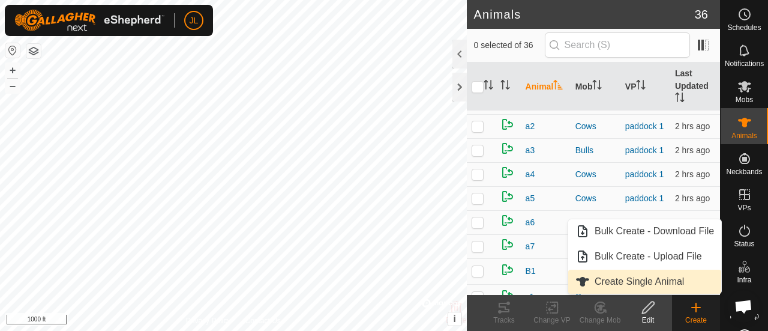
click at [681, 280] on link "Create Single Animal" at bounding box center [644, 282] width 153 height 24
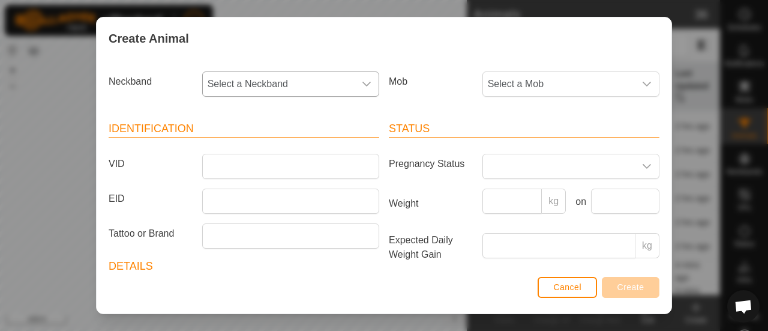
click at [363, 83] on icon "dropdown trigger" at bounding box center [367, 84] width 8 height 5
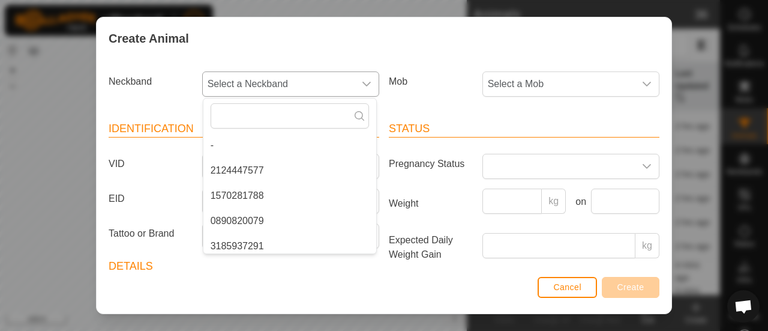
click at [277, 181] on li "2124447577" at bounding box center [289, 170] width 173 height 24
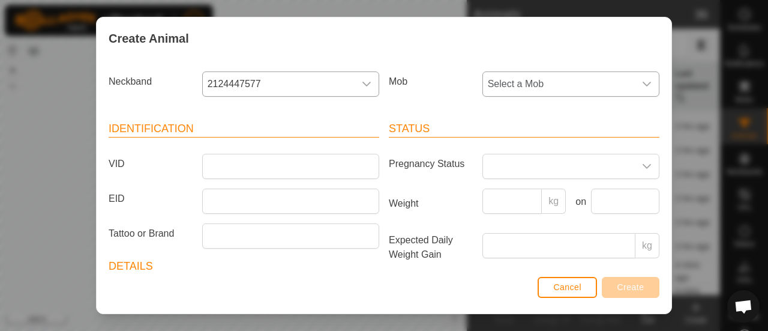
click at [642, 82] on icon "dropdown trigger" at bounding box center [647, 84] width 10 height 10
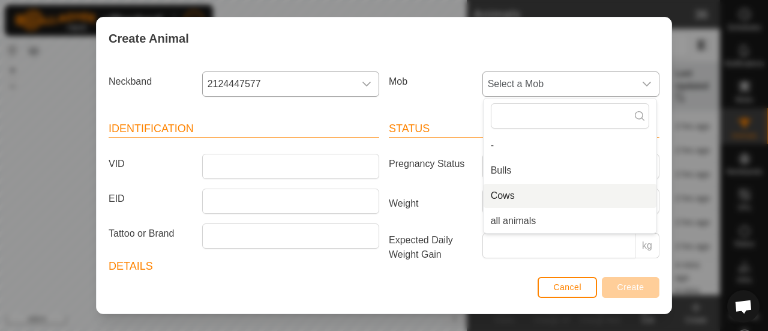
click at [503, 197] on li "Cows" at bounding box center [570, 196] width 173 height 24
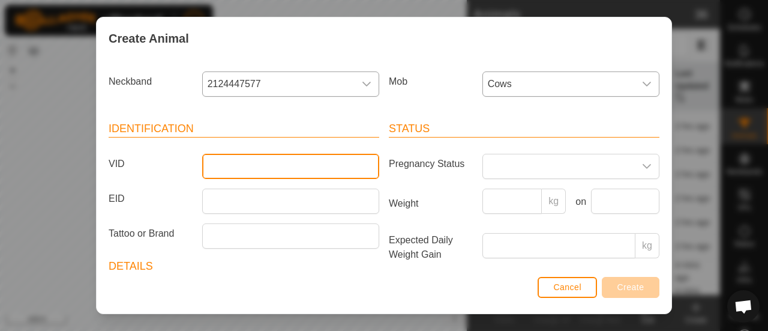
click at [277, 169] on input "VID" at bounding box center [290, 166] width 177 height 25
type input "z34"
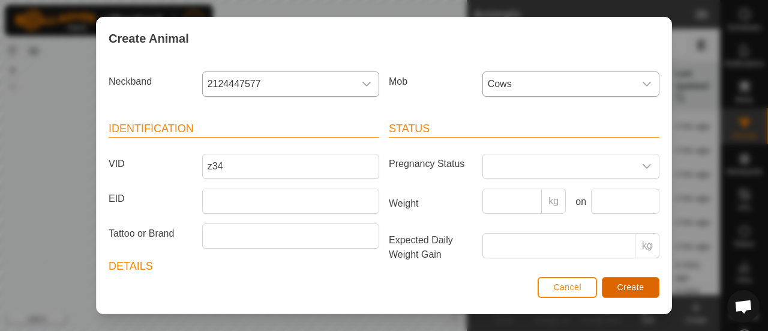
click at [645, 286] on button "Create" at bounding box center [631, 287] width 58 height 21
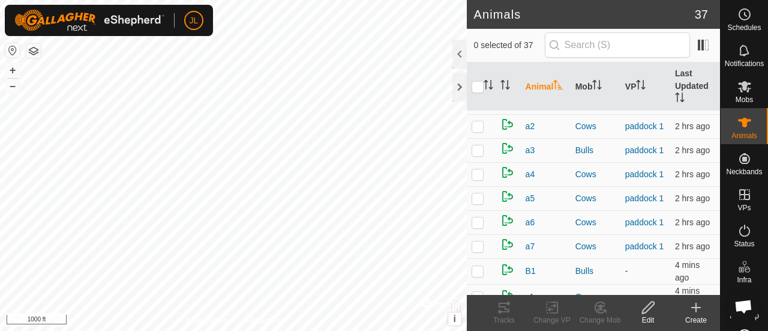
click at [699, 309] on icon at bounding box center [696, 307] width 14 height 14
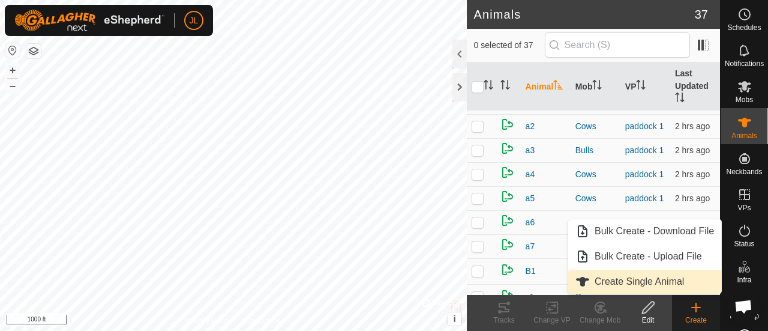
click at [669, 283] on link "Create Single Animal" at bounding box center [644, 282] width 153 height 24
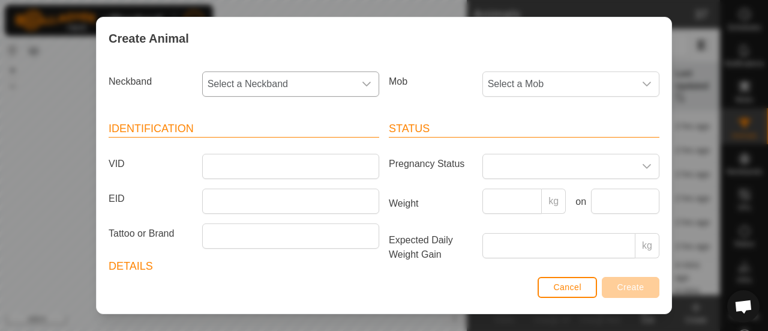
click at [362, 79] on icon "dropdown trigger" at bounding box center [367, 84] width 10 height 10
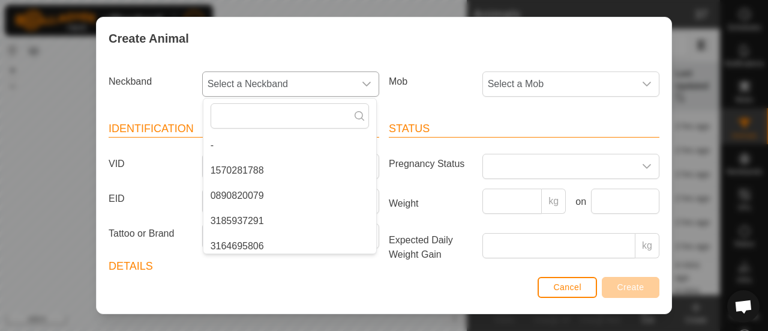
click at [310, 164] on li "1570281788" at bounding box center [289, 170] width 173 height 24
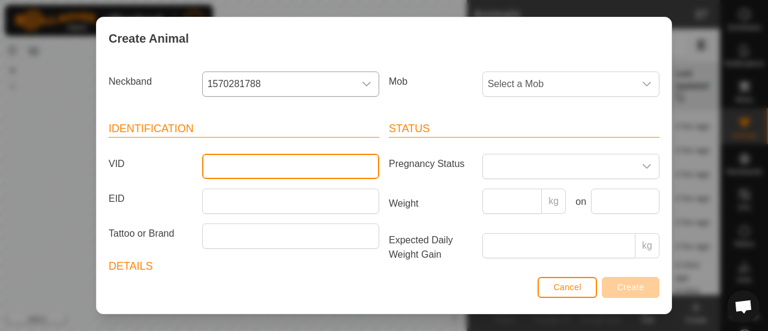
click at [261, 161] on input "VID" at bounding box center [290, 166] width 177 height 25
type input "z12"
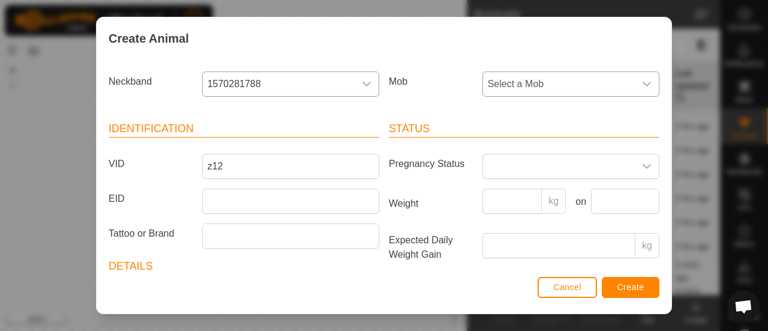
click at [642, 80] on icon "dropdown trigger" at bounding box center [647, 84] width 10 height 10
click at [516, 198] on li "Cows" at bounding box center [570, 196] width 173 height 24
click at [628, 288] on span "Create" at bounding box center [631, 287] width 27 height 10
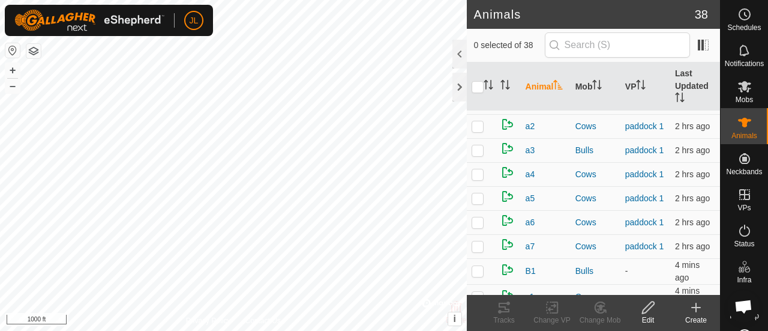
click at [696, 308] on icon at bounding box center [696, 307] width 0 height 8
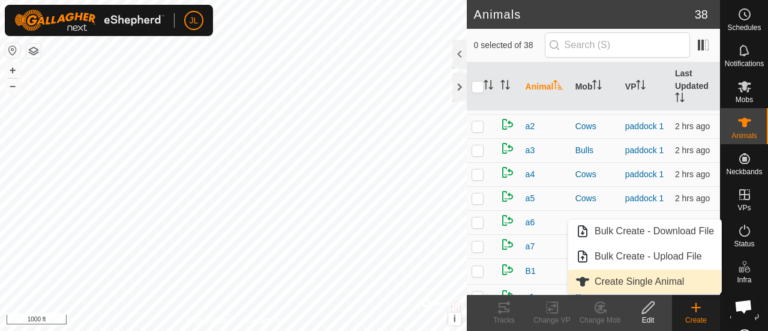
click at [677, 277] on link "Create Single Animal" at bounding box center [644, 282] width 153 height 24
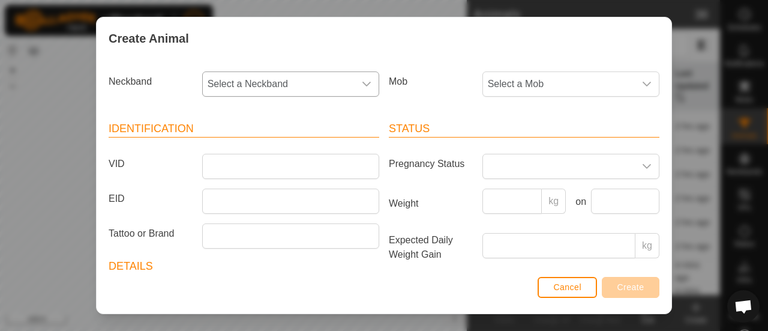
click at [363, 80] on icon "dropdown trigger" at bounding box center [367, 84] width 10 height 10
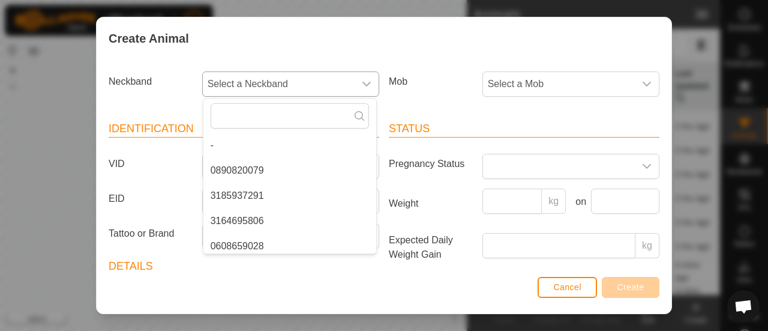
click at [256, 172] on li "0890820079" at bounding box center [289, 170] width 173 height 24
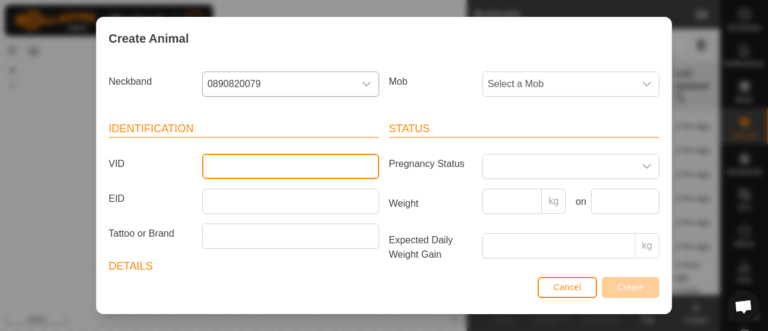
click at [332, 162] on input "VID" at bounding box center [290, 166] width 177 height 25
type input "z9"
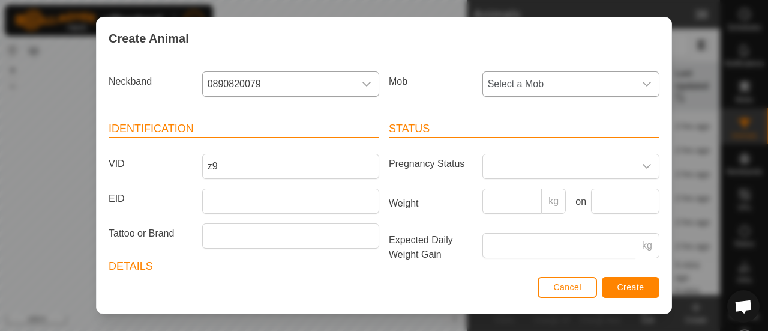
click at [643, 82] on icon "dropdown trigger" at bounding box center [647, 84] width 8 height 5
click at [526, 197] on li "Cows" at bounding box center [570, 196] width 173 height 24
click at [621, 292] on span "Create" at bounding box center [631, 287] width 27 height 10
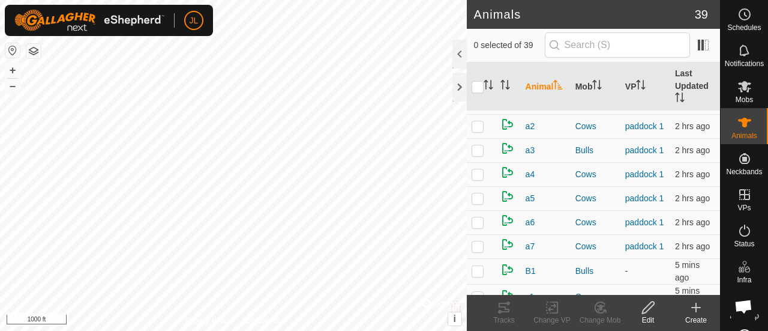
click at [699, 308] on icon at bounding box center [696, 307] width 14 height 14
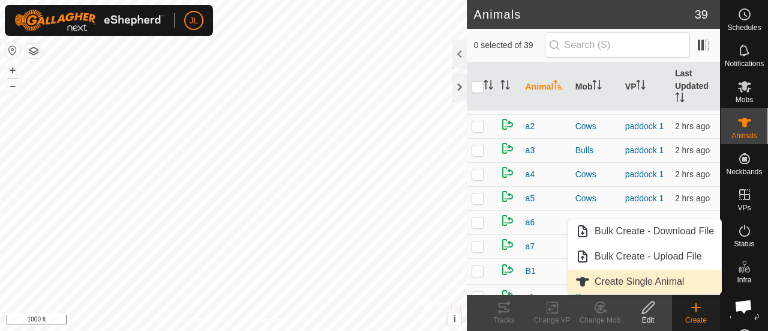
click at [667, 286] on link "Create Single Animal" at bounding box center [644, 282] width 153 height 24
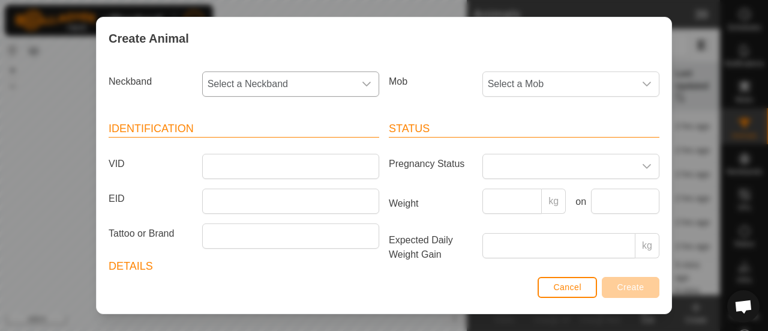
click at [363, 83] on icon "dropdown trigger" at bounding box center [367, 84] width 8 height 5
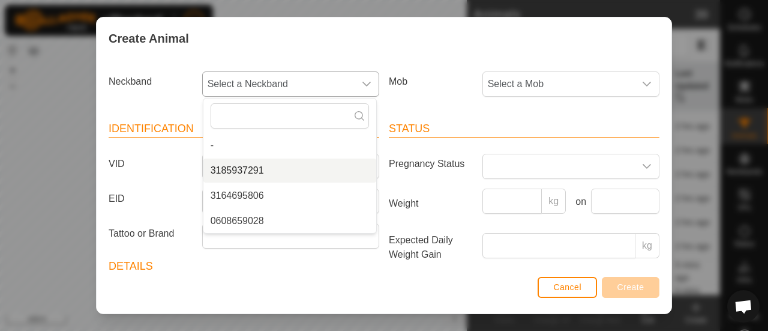
click at [275, 178] on li "3185937291" at bounding box center [289, 170] width 173 height 24
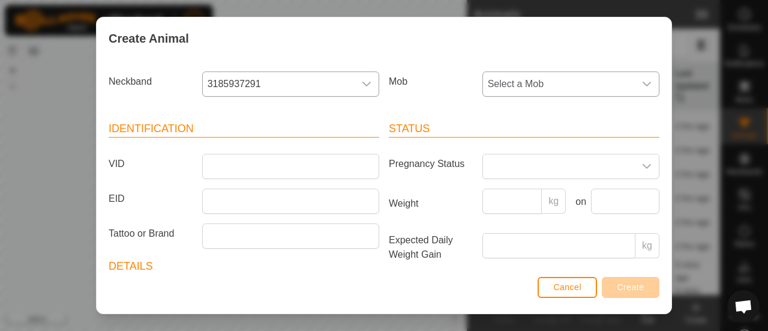
click at [642, 85] on icon "dropdown trigger" at bounding box center [647, 84] width 10 height 10
click at [517, 192] on li "Cows" at bounding box center [570, 196] width 173 height 24
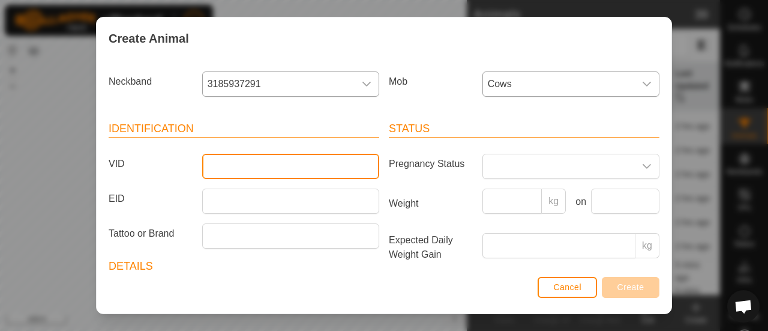
click at [300, 166] on input "VID" at bounding box center [290, 166] width 177 height 25
type input "z32"
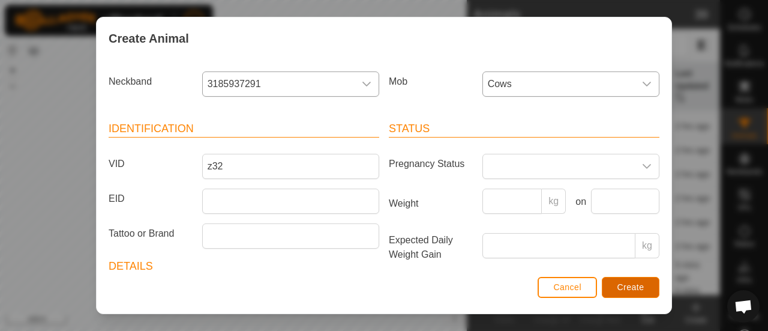
click at [629, 289] on span "Create" at bounding box center [631, 287] width 27 height 10
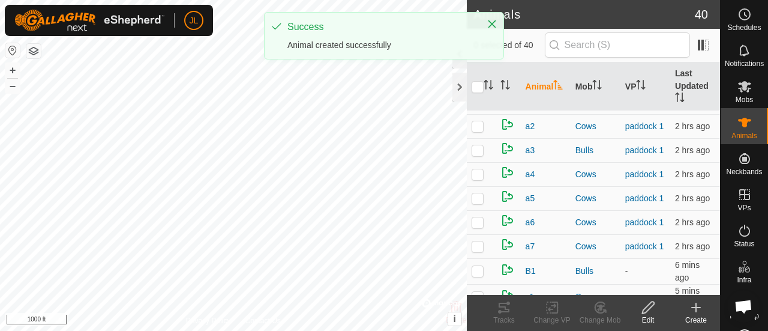
click at [701, 313] on icon at bounding box center [696, 307] width 14 height 14
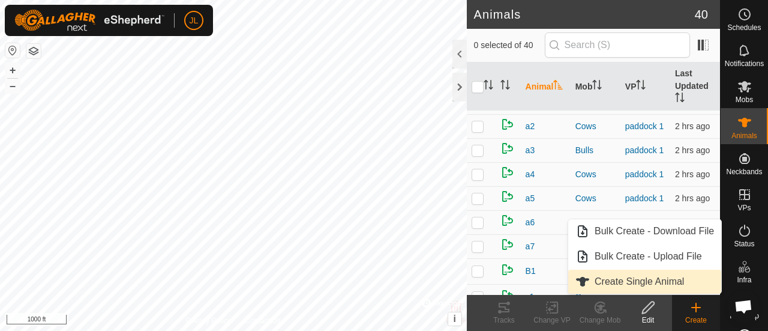
click at [651, 286] on link "Create Single Animal" at bounding box center [644, 282] width 153 height 24
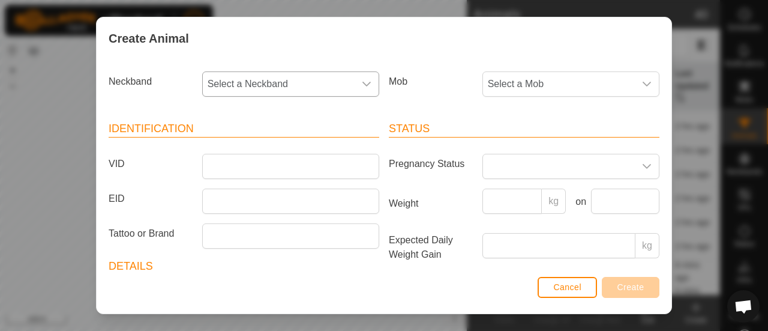
click at [363, 79] on icon "dropdown trigger" at bounding box center [367, 84] width 10 height 10
click at [285, 167] on li "3164695806" at bounding box center [289, 170] width 173 height 24
click at [642, 83] on icon "dropdown trigger" at bounding box center [647, 84] width 10 height 10
click at [510, 193] on li "Cows" at bounding box center [570, 196] width 173 height 24
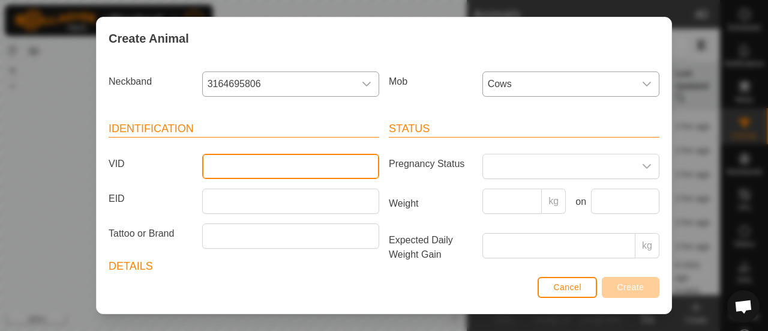
click at [283, 175] on input "VID" at bounding box center [290, 166] width 177 height 25
type input "z22"
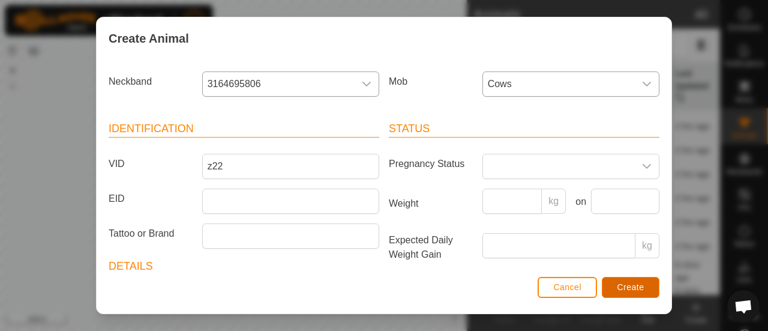
click at [608, 285] on button "Create" at bounding box center [631, 287] width 58 height 21
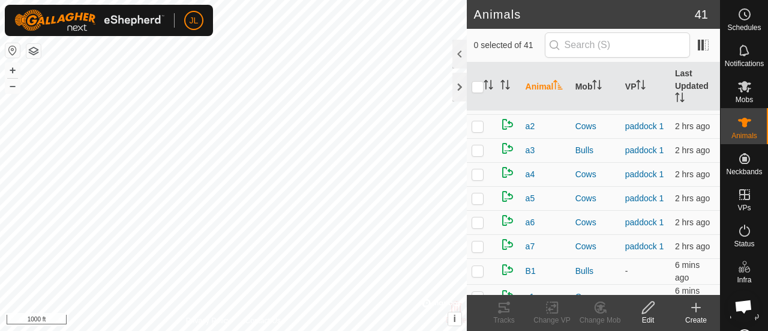
click at [698, 321] on div "Create" at bounding box center [696, 320] width 48 height 11
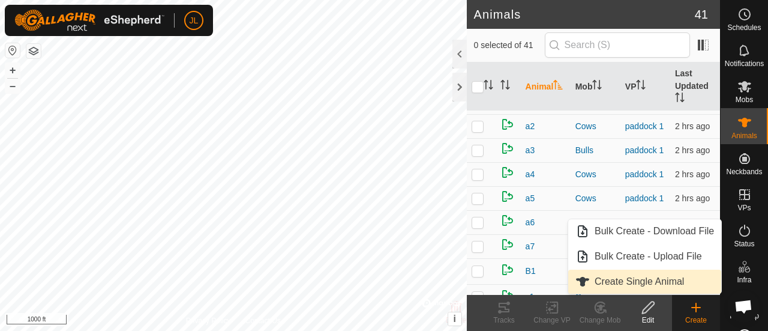
click at [678, 282] on link "Create Single Animal" at bounding box center [644, 282] width 153 height 24
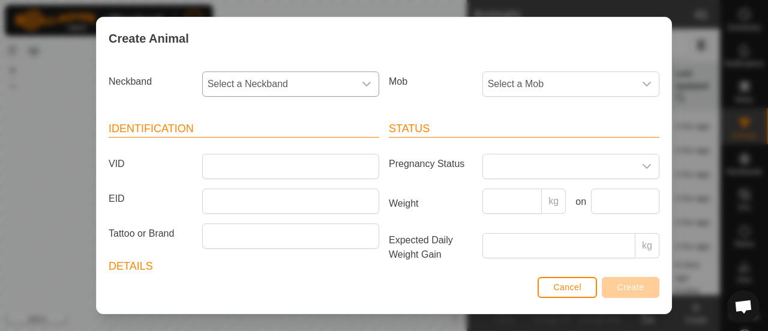
click at [365, 85] on icon "dropdown trigger" at bounding box center [367, 84] width 10 height 10
click at [316, 166] on li "0608659028" at bounding box center [289, 170] width 173 height 24
click at [642, 82] on icon "dropdown trigger" at bounding box center [647, 84] width 10 height 10
click at [525, 200] on li "Cows" at bounding box center [570, 196] width 173 height 24
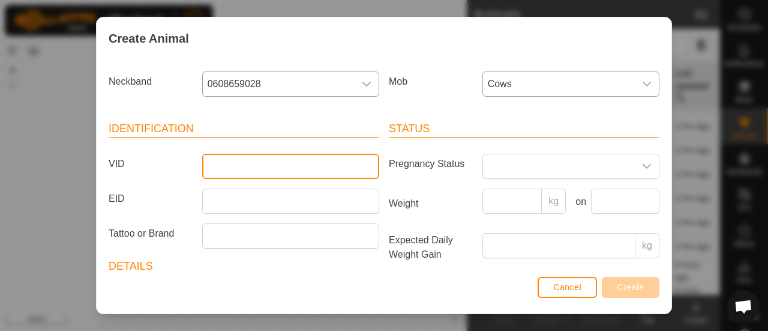
click at [217, 164] on input "VID" at bounding box center [290, 166] width 177 height 25
type input "z24"
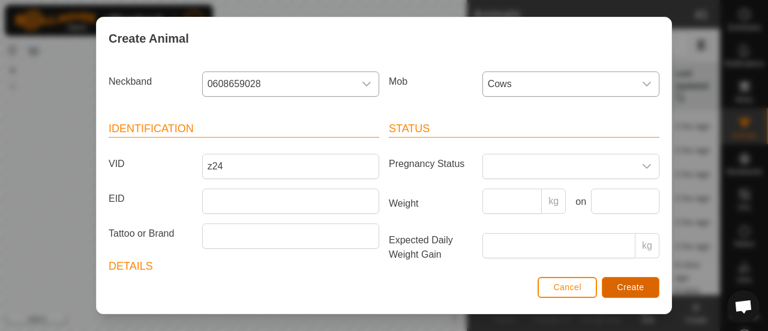
click at [627, 289] on span "Create" at bounding box center [631, 287] width 27 height 10
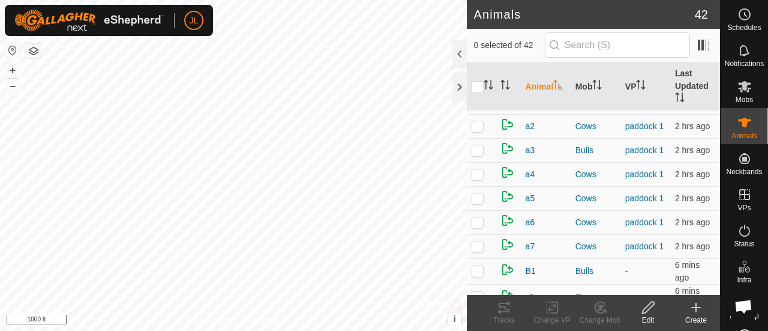
click at [651, 309] on icon at bounding box center [648, 307] width 15 height 14
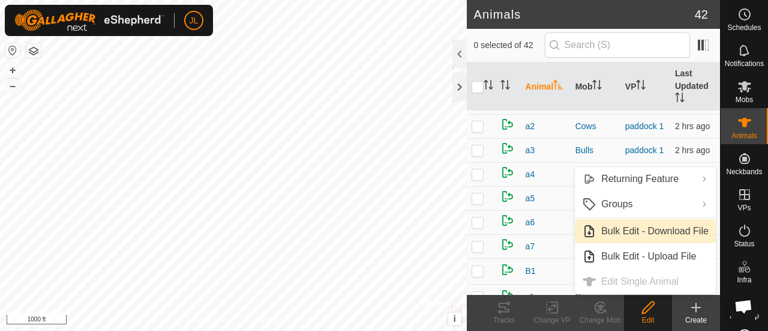
click at [681, 232] on link "Bulk Edit - Download File" at bounding box center [645, 231] width 141 height 24
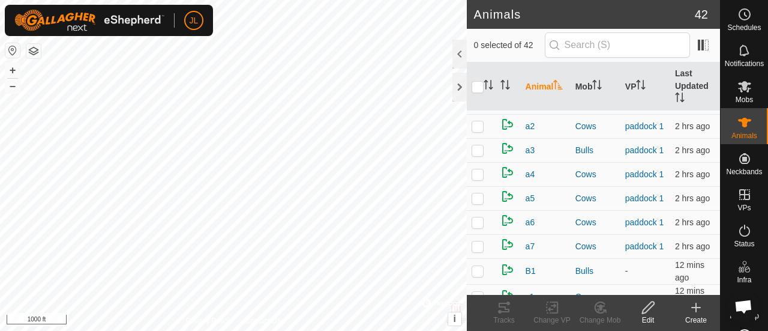
click at [651, 310] on icon at bounding box center [648, 307] width 15 height 14
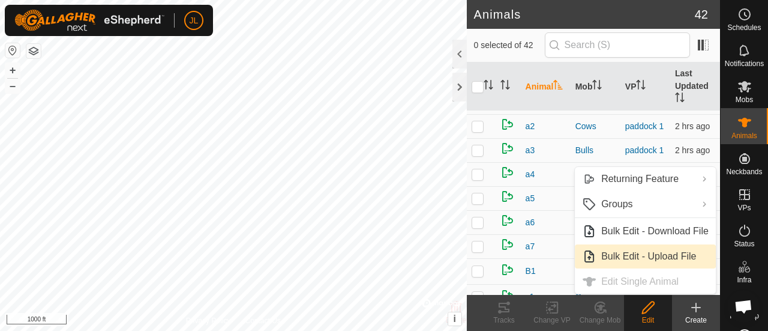
click at [663, 256] on link "Bulk Edit - Upload File" at bounding box center [645, 256] width 141 height 24
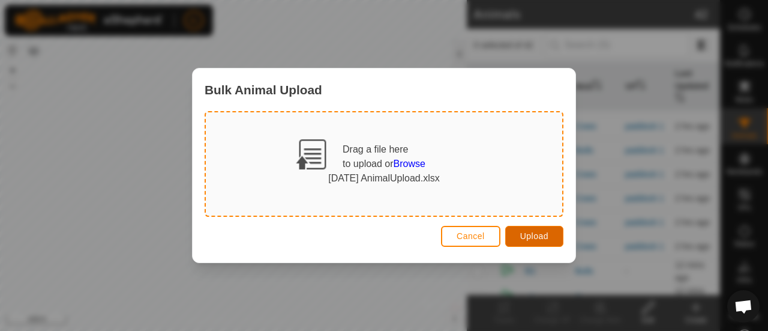
click at [537, 240] on span "Upload" at bounding box center [534, 236] width 28 height 10
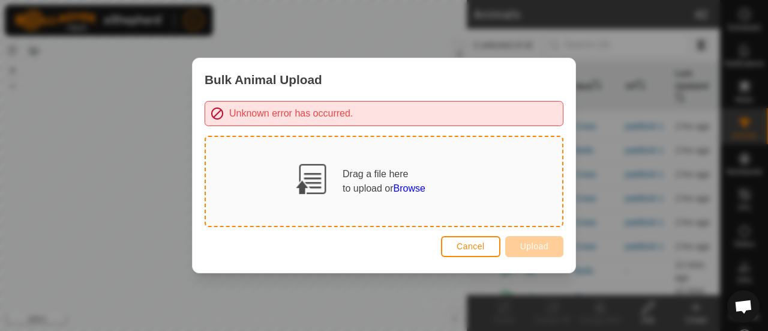
click at [411, 187] on span "Browse" at bounding box center [410, 188] width 32 height 10
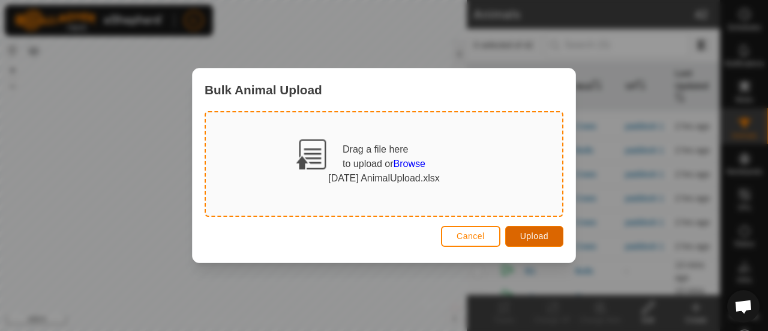
click at [553, 243] on button "Upload" at bounding box center [534, 236] width 58 height 21
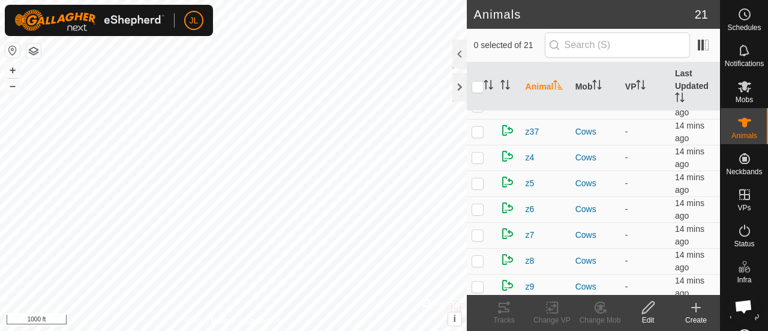
scroll to position [0, 0]
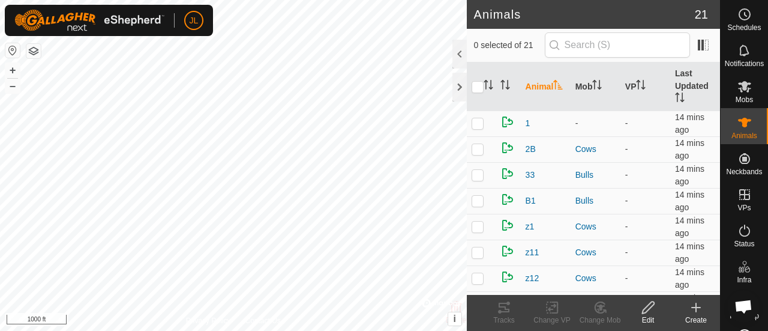
click at [643, 306] on icon at bounding box center [648, 307] width 15 height 14
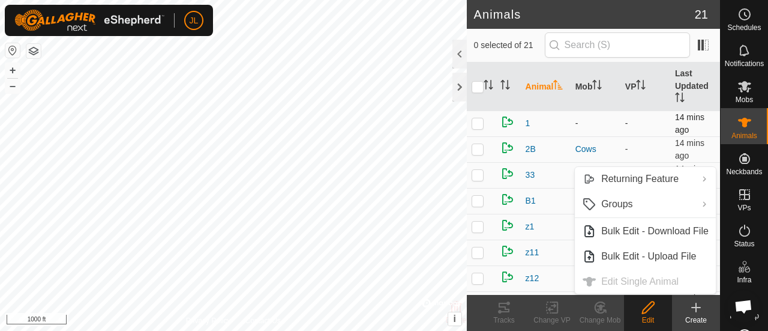
click at [474, 123] on p-checkbox at bounding box center [478, 123] width 12 height 10
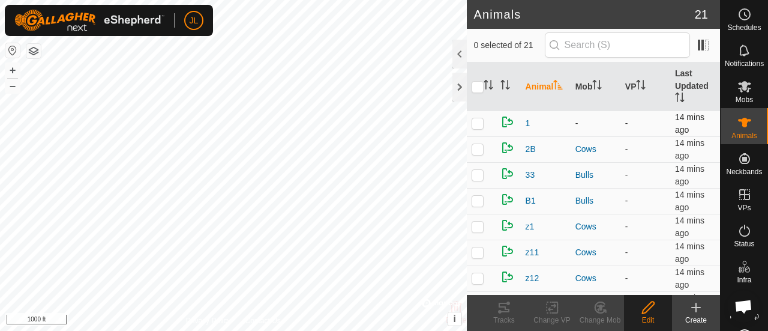
checkbox input "true"
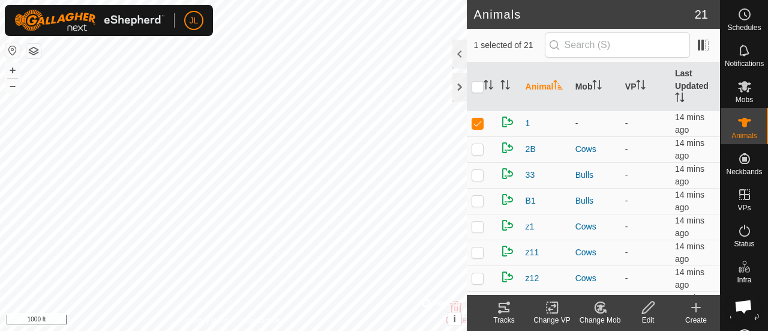
click at [651, 306] on icon at bounding box center [648, 307] width 15 height 14
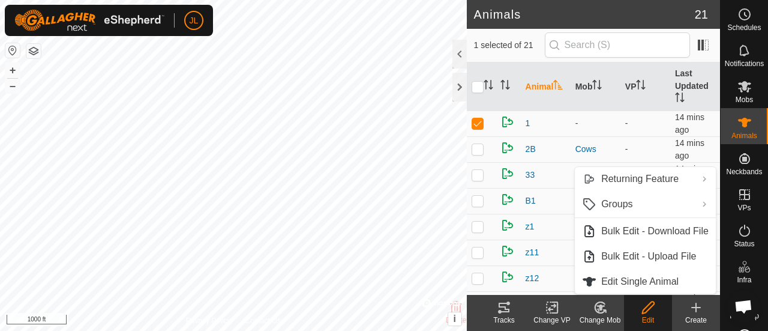
click at [651, 306] on icon at bounding box center [648, 307] width 15 height 14
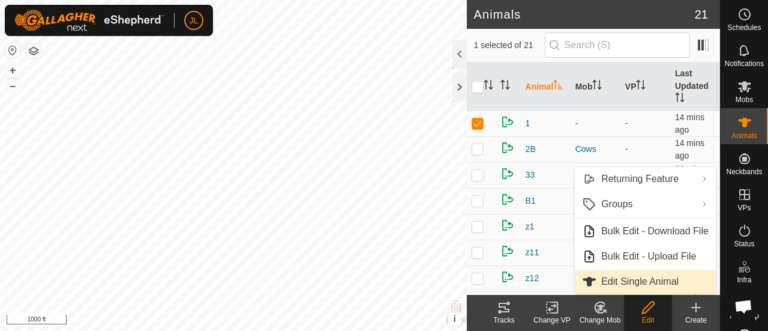
click at [665, 279] on link "Edit Single Animal" at bounding box center [645, 282] width 141 height 24
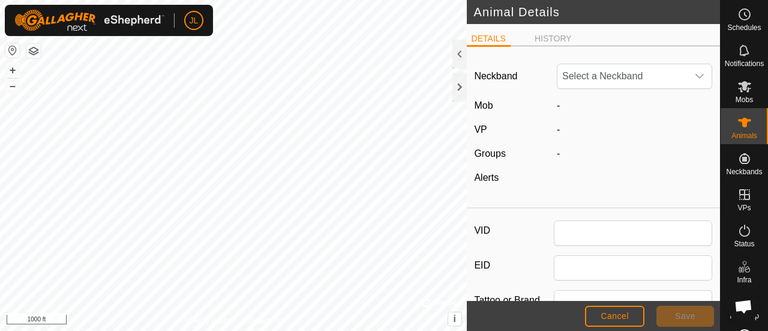
type input "1"
type input "0"
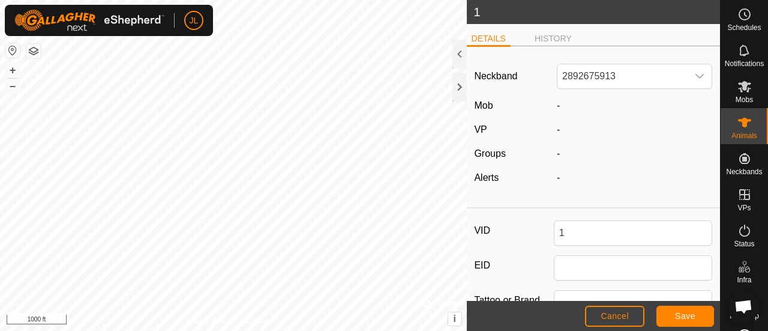
click at [557, 107] on div "-" at bounding box center [634, 105] width 165 height 14
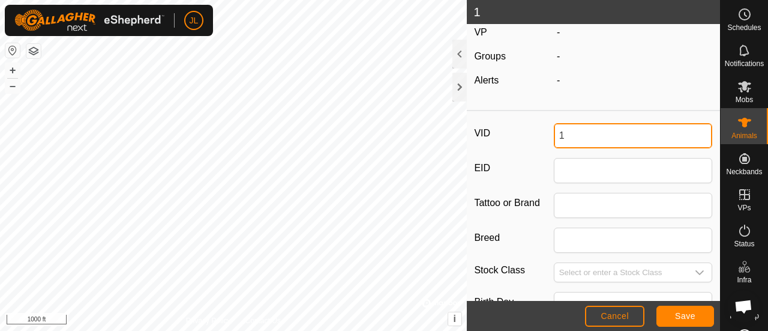
click at [555, 130] on input "1" at bounding box center [633, 135] width 159 height 25
click at [522, 131] on label "VID" at bounding box center [513, 133] width 79 height 20
click at [554, 131] on input "1" at bounding box center [633, 135] width 159 height 25
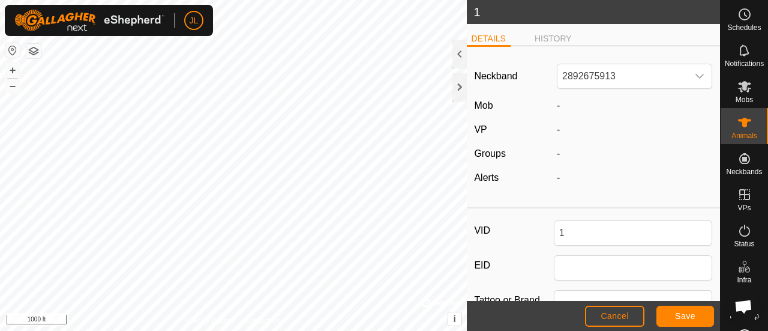
click at [488, 104] on label "Mob" at bounding box center [483, 105] width 19 height 10
click at [458, 56] on div at bounding box center [460, 54] width 14 height 29
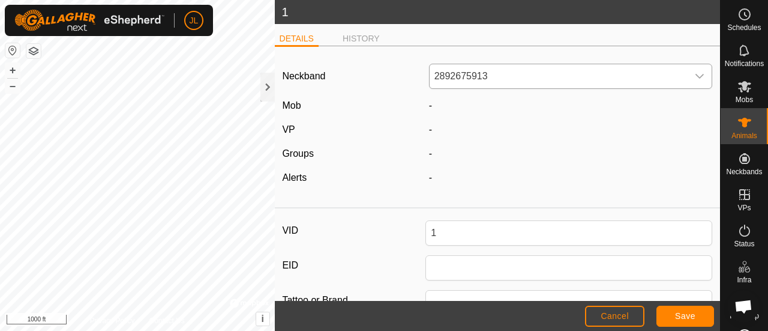
click at [695, 74] on icon "dropdown trigger" at bounding box center [700, 76] width 10 height 10
click at [738, 89] on icon at bounding box center [744, 86] width 13 height 11
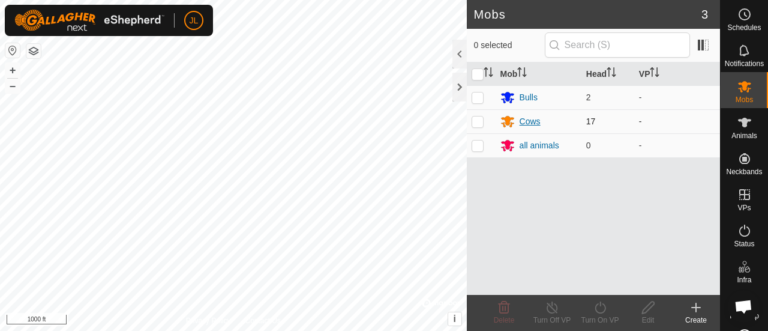
click at [532, 119] on div "Cows" at bounding box center [530, 121] width 21 height 13
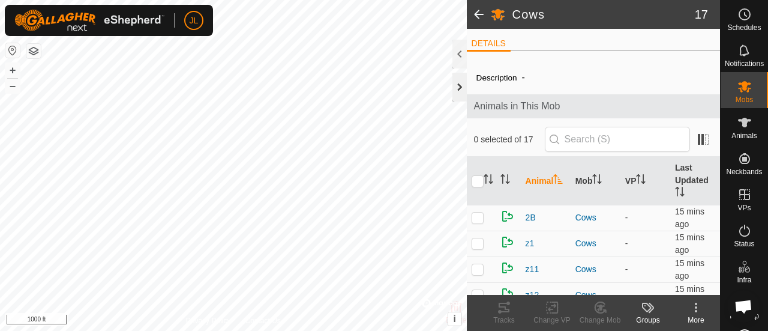
click at [465, 82] on div at bounding box center [460, 87] width 14 height 29
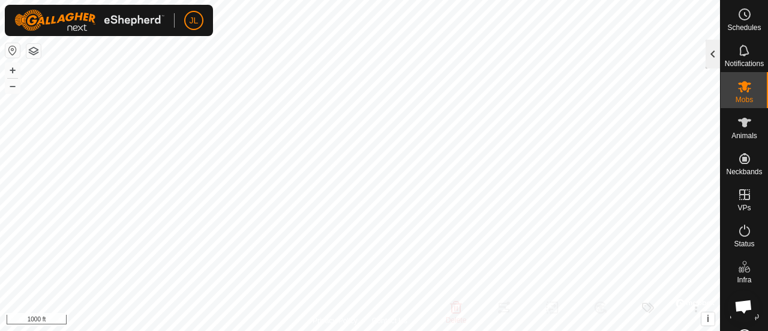
click at [711, 58] on div at bounding box center [713, 54] width 14 height 29
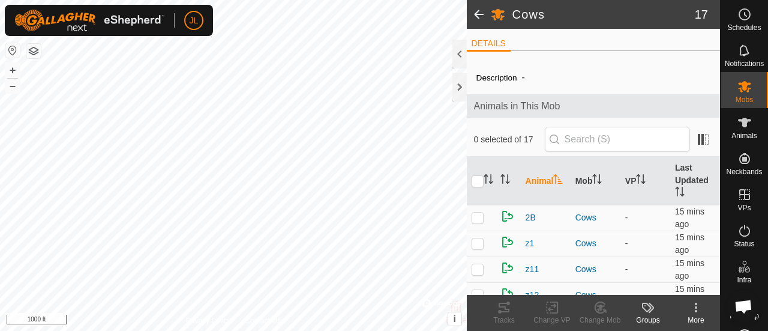
click at [695, 305] on icon at bounding box center [696, 307] width 14 height 14
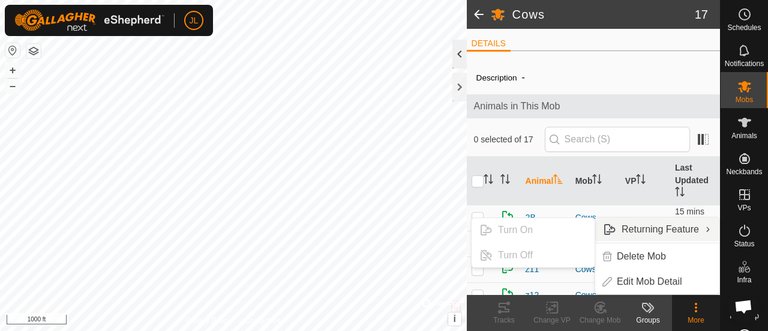
click at [460, 59] on div at bounding box center [460, 54] width 14 height 29
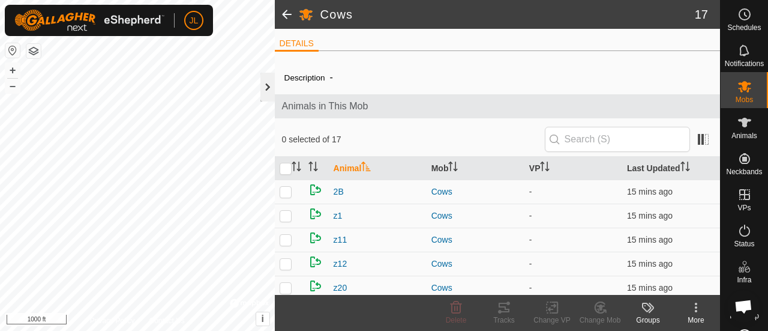
click at [268, 86] on div at bounding box center [268, 87] width 14 height 29
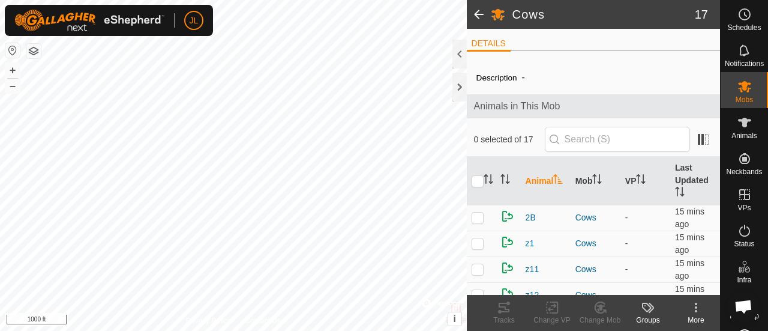
click at [652, 310] on icon at bounding box center [651, 308] width 5 height 10
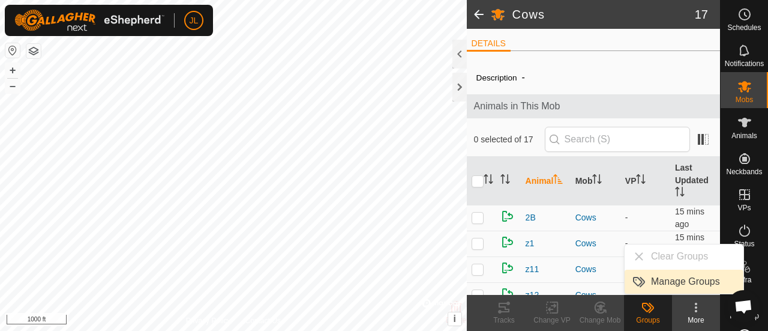
click at [664, 278] on link "Manage Groups" at bounding box center [684, 282] width 119 height 24
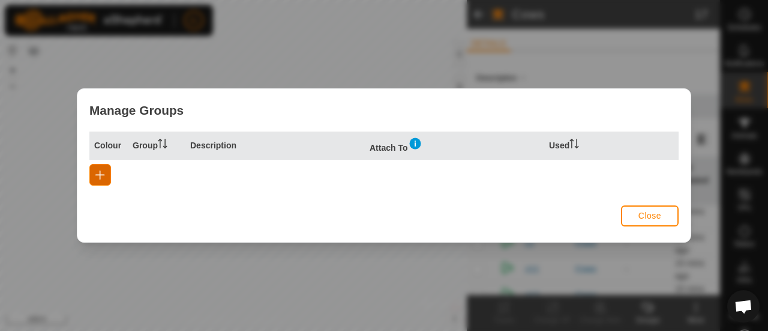
click at [101, 171] on span "button" at bounding box center [100, 175] width 10 height 10
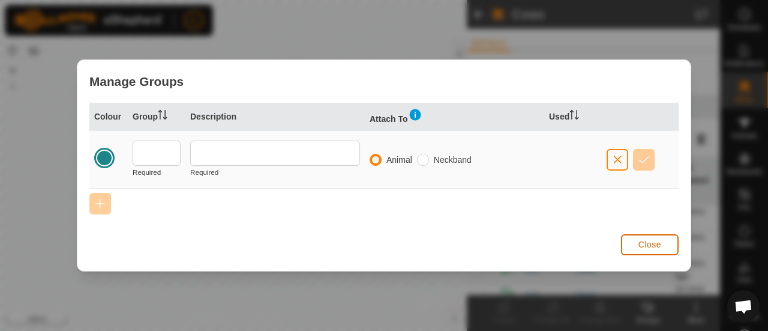
click at [637, 241] on button "Close" at bounding box center [650, 244] width 58 height 21
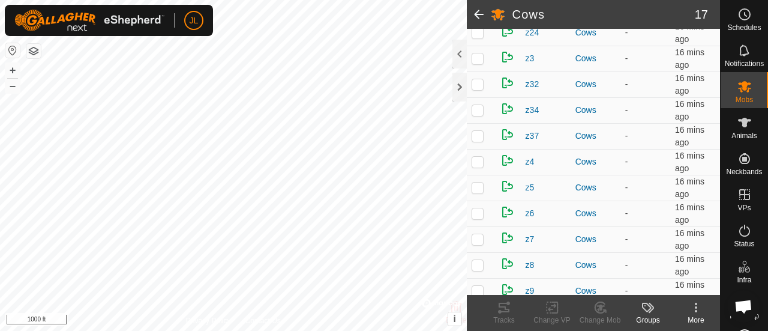
scroll to position [345, 0]
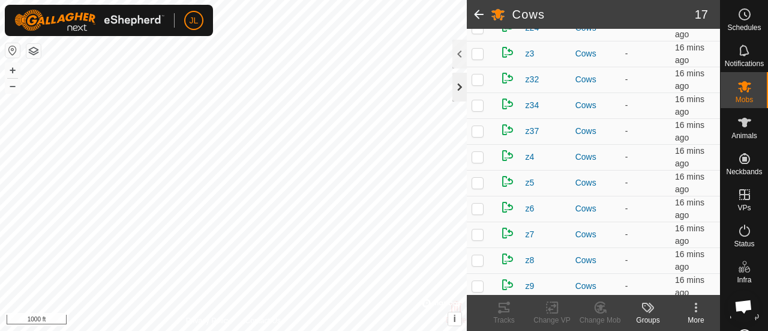
click at [460, 86] on div at bounding box center [460, 87] width 14 height 29
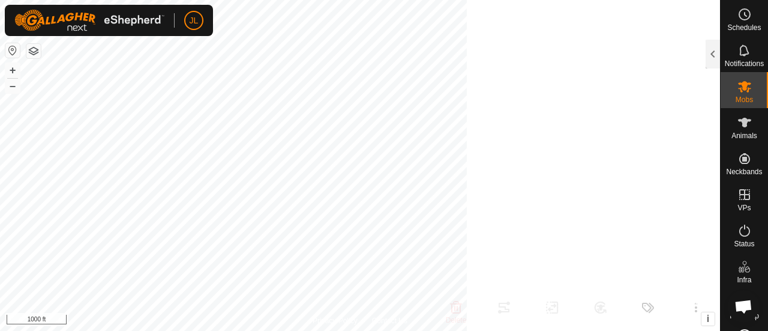
scroll to position [400, 0]
click at [747, 128] on es-animals-svg-icon at bounding box center [745, 122] width 22 height 19
click at [741, 127] on icon at bounding box center [744, 123] width 13 height 10
click at [714, 50] on div at bounding box center [713, 54] width 14 height 29
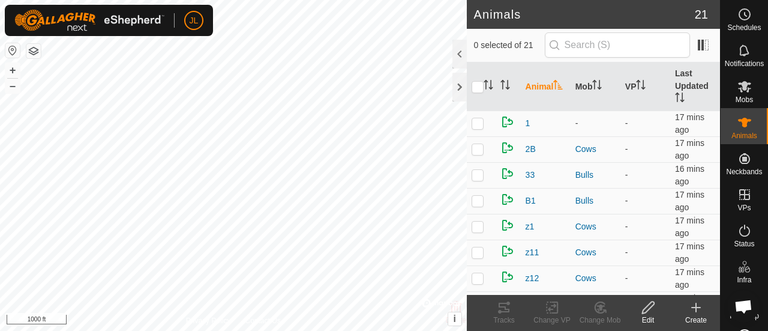
click at [647, 309] on icon at bounding box center [648, 307] width 15 height 14
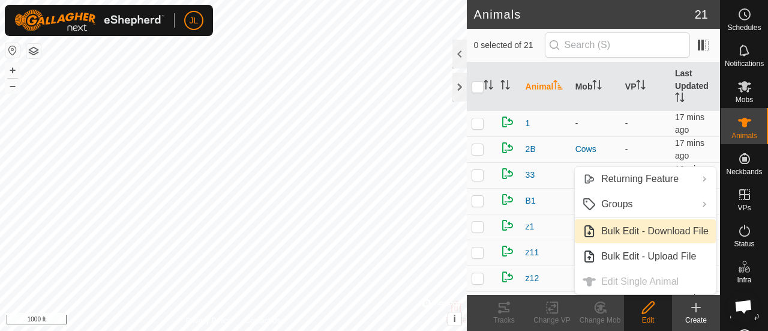
click at [655, 226] on link "Bulk Edit - Download File" at bounding box center [645, 231] width 141 height 24
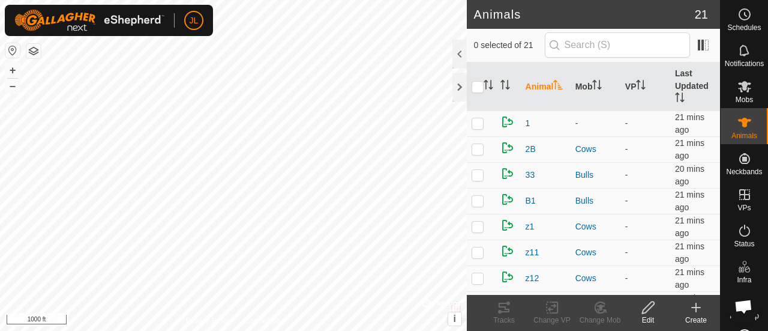
click at [652, 306] on icon at bounding box center [648, 307] width 12 height 12
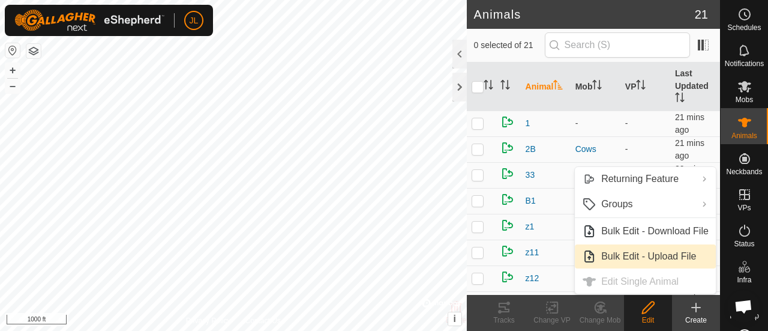
click at [663, 255] on link "Bulk Edit - Upload File" at bounding box center [645, 256] width 141 height 24
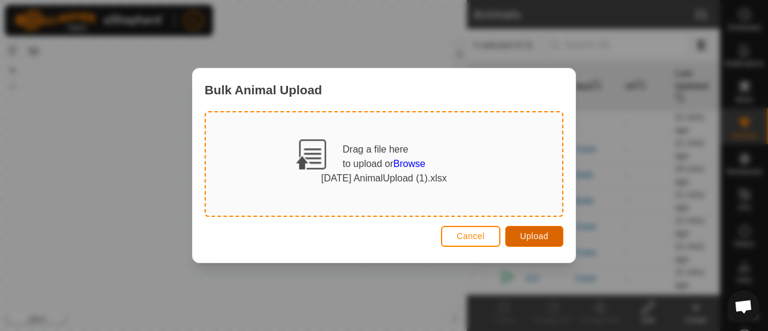
click at [540, 229] on button "Upload" at bounding box center [534, 236] width 58 height 21
click at [549, 234] on button "Upload" at bounding box center [534, 236] width 58 height 21
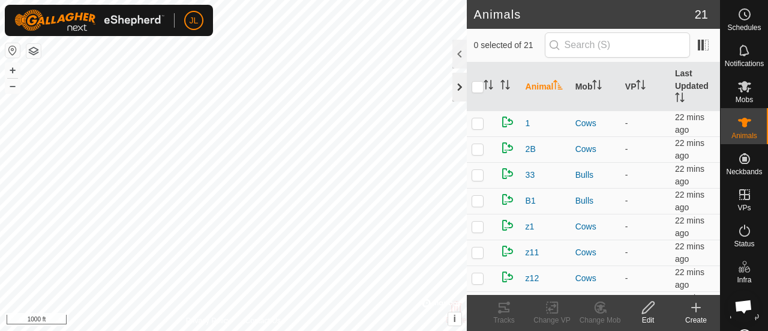
click at [459, 85] on div at bounding box center [460, 87] width 14 height 29
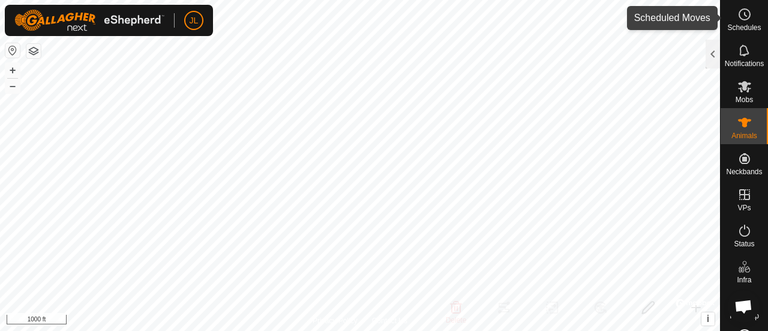
click at [744, 21] on icon at bounding box center [745, 14] width 14 height 14
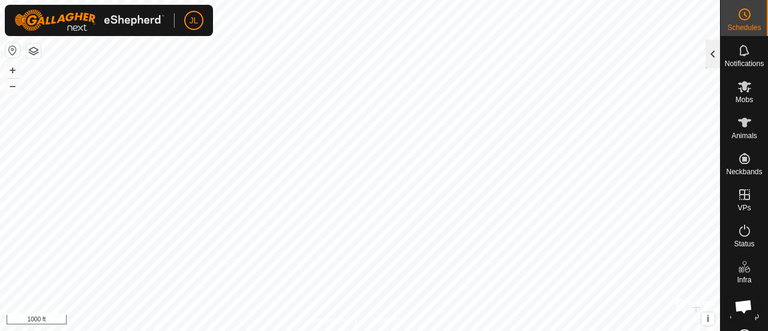
click at [710, 56] on div at bounding box center [713, 54] width 14 height 29
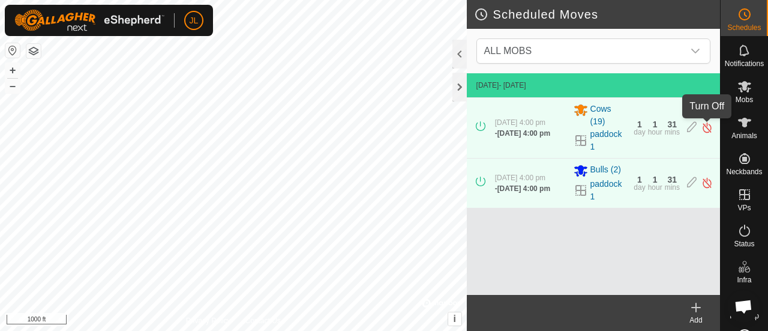
click at [704, 128] on img at bounding box center [707, 127] width 11 height 13
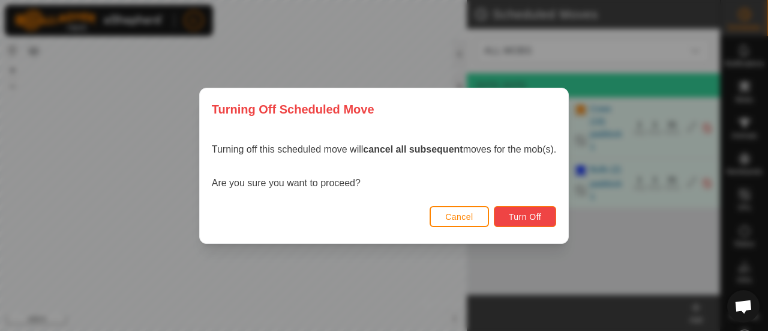
click at [555, 214] on button "Turn Off" at bounding box center [525, 216] width 63 height 21
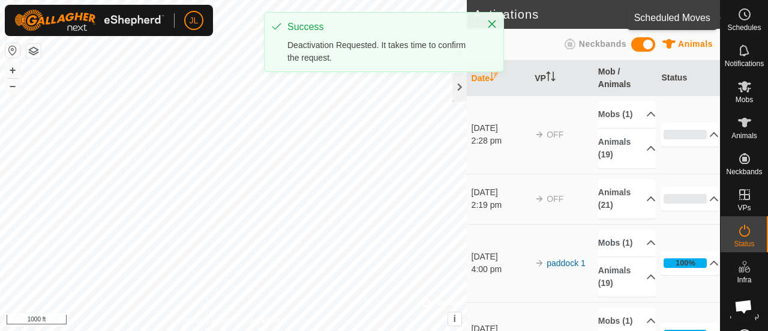
click at [740, 20] on circle at bounding box center [745, 14] width 11 height 11
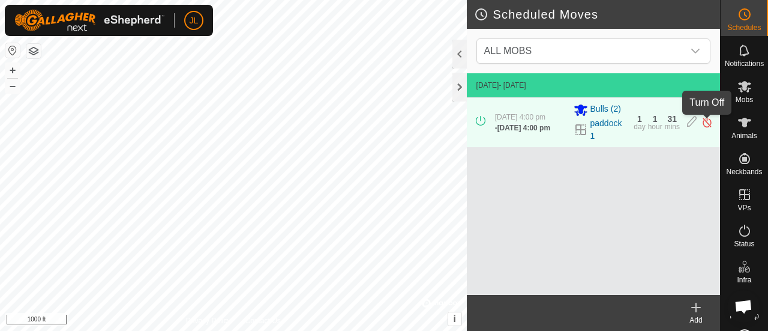
click at [706, 124] on img at bounding box center [707, 122] width 11 height 13
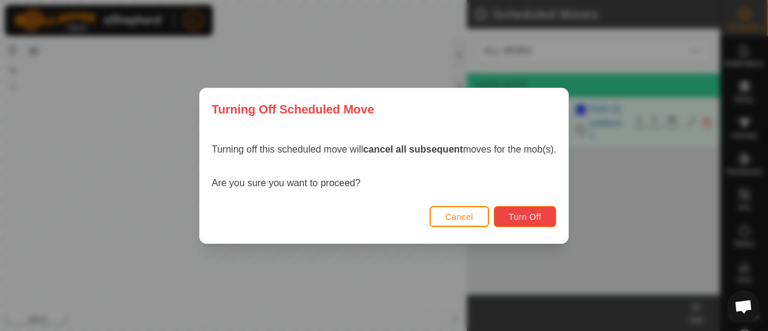
click at [526, 221] on span "Turn Off" at bounding box center [525, 217] width 33 height 10
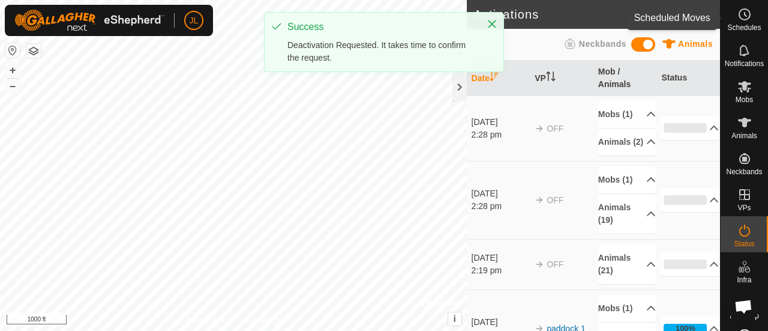
click at [740, 18] on icon at bounding box center [745, 14] width 14 height 14
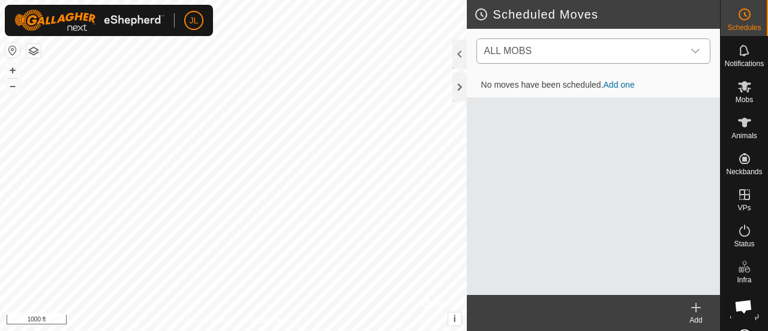
click at [695, 52] on icon "dropdown trigger" at bounding box center [696, 51] width 10 height 10
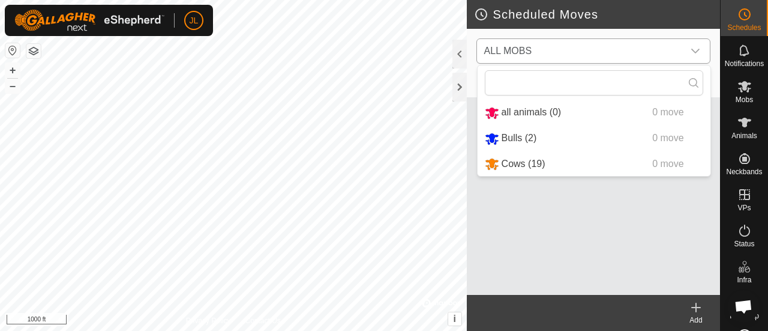
click at [541, 163] on li "Cows (19) 0 move" at bounding box center [594, 164] width 233 height 25
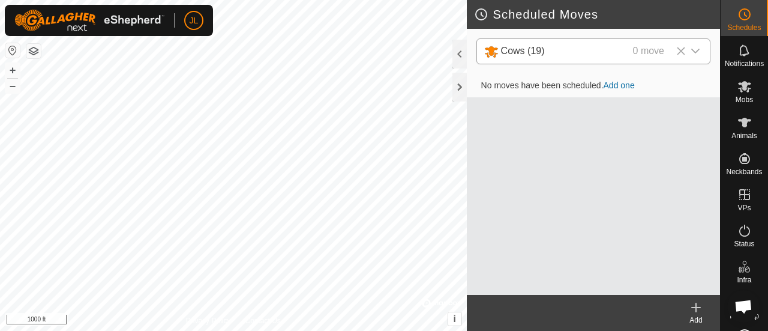
click at [695, 304] on icon at bounding box center [696, 307] width 14 height 14
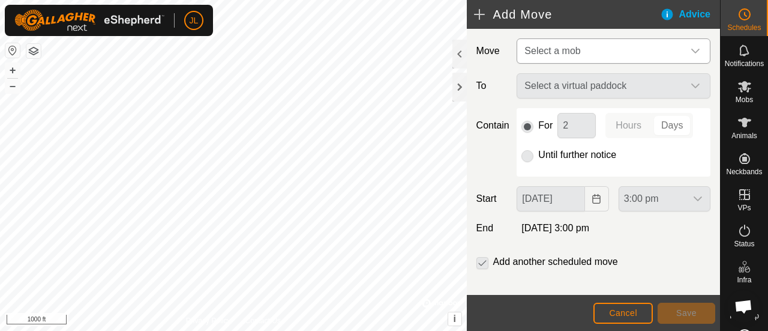
click at [691, 46] on icon "dropdown trigger" at bounding box center [696, 51] width 10 height 10
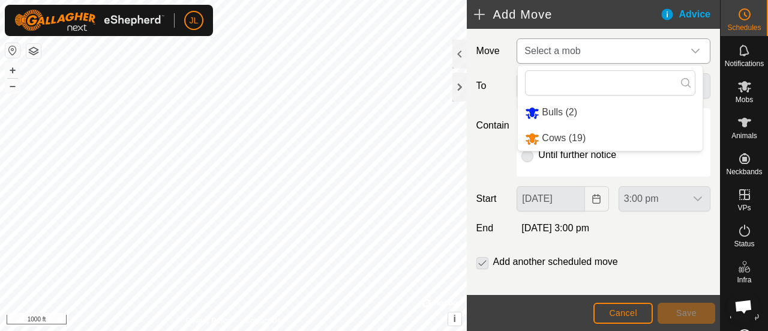
click at [627, 140] on li "Cows (19)" at bounding box center [610, 138] width 185 height 25
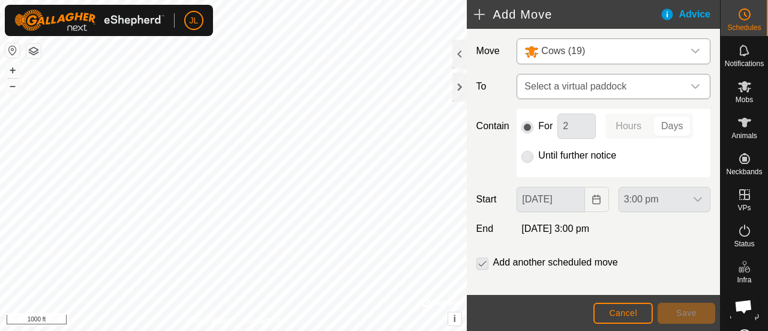
click at [691, 83] on icon "dropdown trigger" at bounding box center [696, 87] width 10 height 10
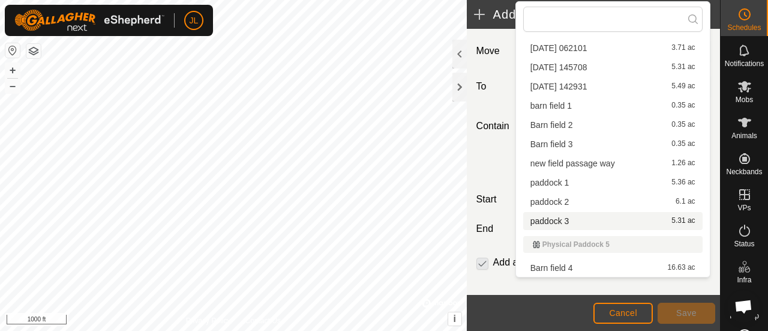
scroll to position [225, 0]
click at [600, 106] on li "barn field 1 0.35 ac" at bounding box center [612, 106] width 179 height 18
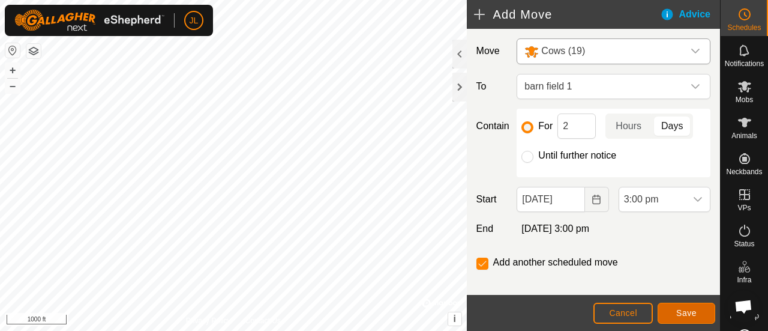
click at [677, 308] on span "Save" at bounding box center [687, 313] width 20 height 10
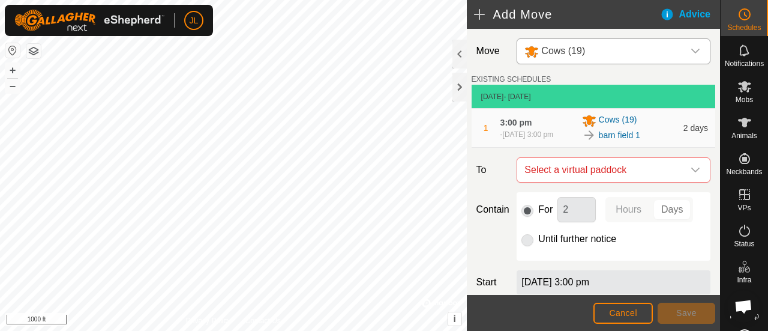
click at [691, 51] on icon "dropdown trigger" at bounding box center [696, 51] width 10 height 10
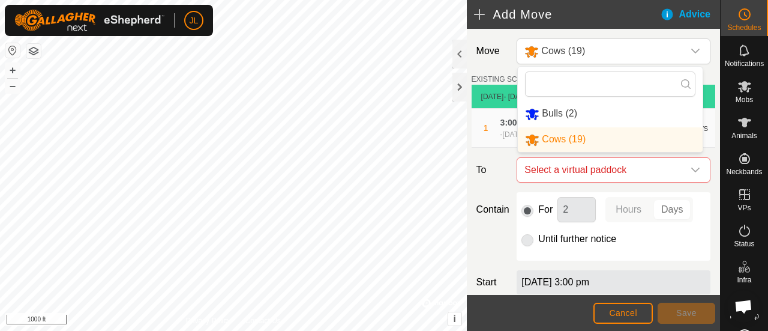
click at [632, 121] on li "Bulls (2)" at bounding box center [610, 113] width 185 height 25
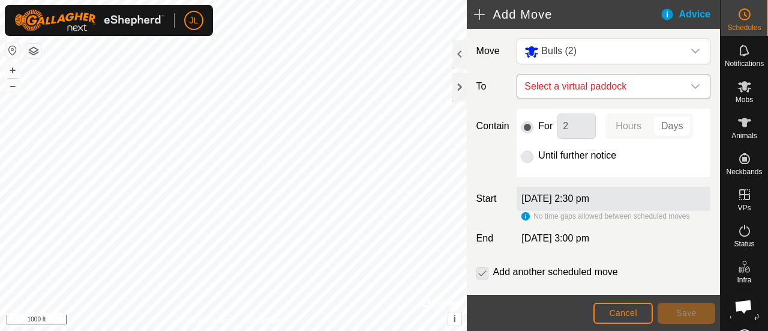
click at [691, 83] on icon "dropdown trigger" at bounding box center [696, 87] width 10 height 10
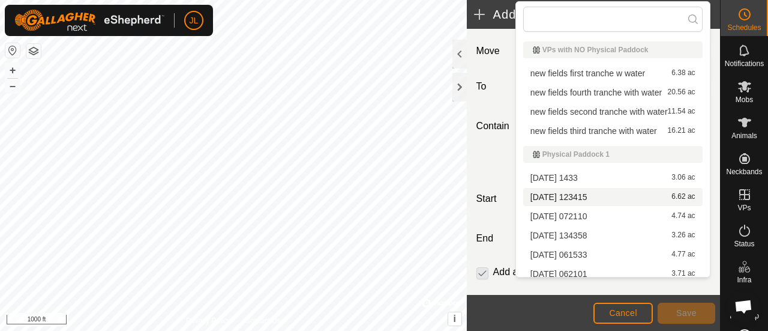
scroll to position [214, 0]
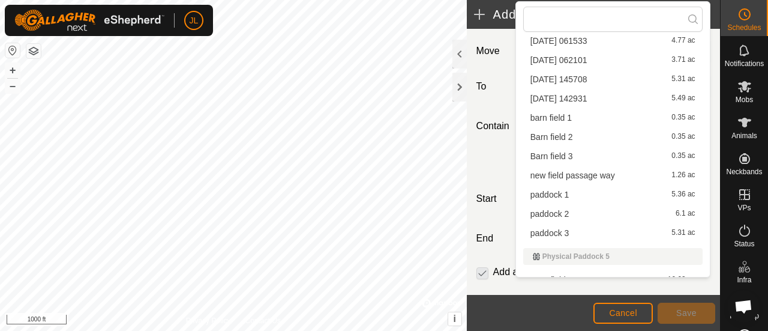
click at [580, 118] on li "barn field 1 0.35 ac" at bounding box center [612, 118] width 179 height 18
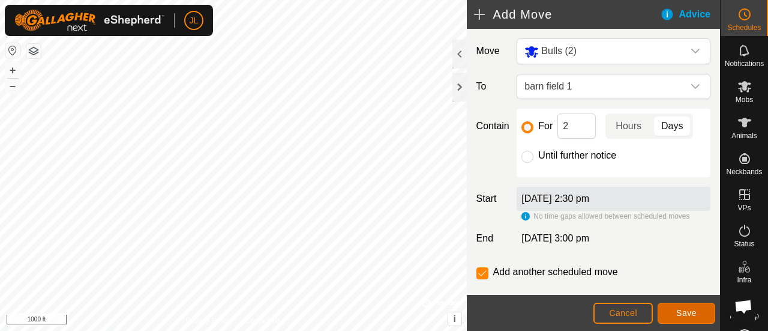
click at [686, 311] on span "Save" at bounding box center [687, 313] width 20 height 10
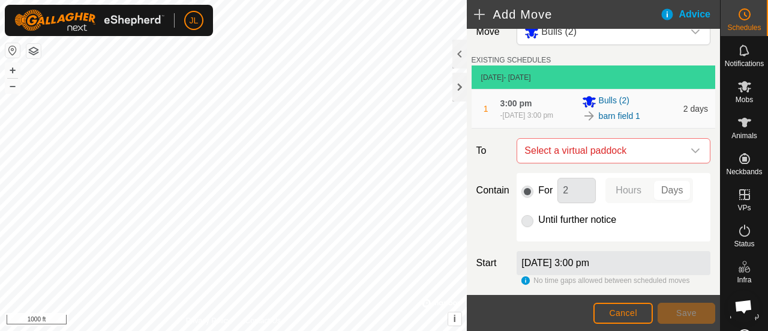
scroll to position [18, 0]
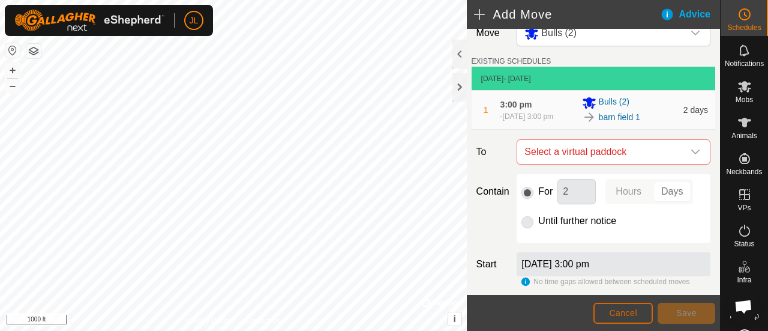
click at [619, 312] on span "Cancel" at bounding box center [623, 313] width 28 height 10
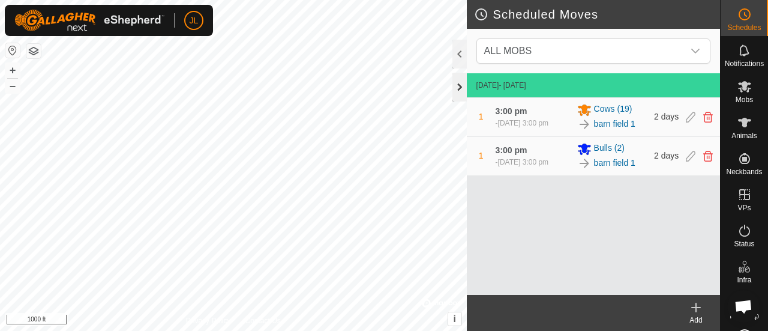
click at [462, 87] on div at bounding box center [460, 87] width 14 height 29
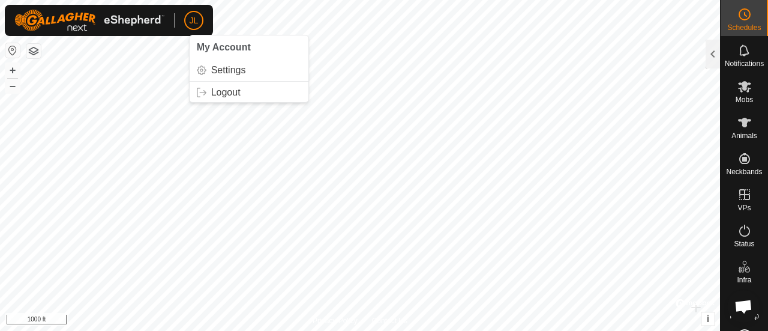
click at [188, 24] on p-avatar "JL" at bounding box center [193, 20] width 19 height 19
click at [218, 88] on link "Logout" at bounding box center [249, 92] width 119 height 19
